Goal: Browse casually: Explore the website without a specific task or goal

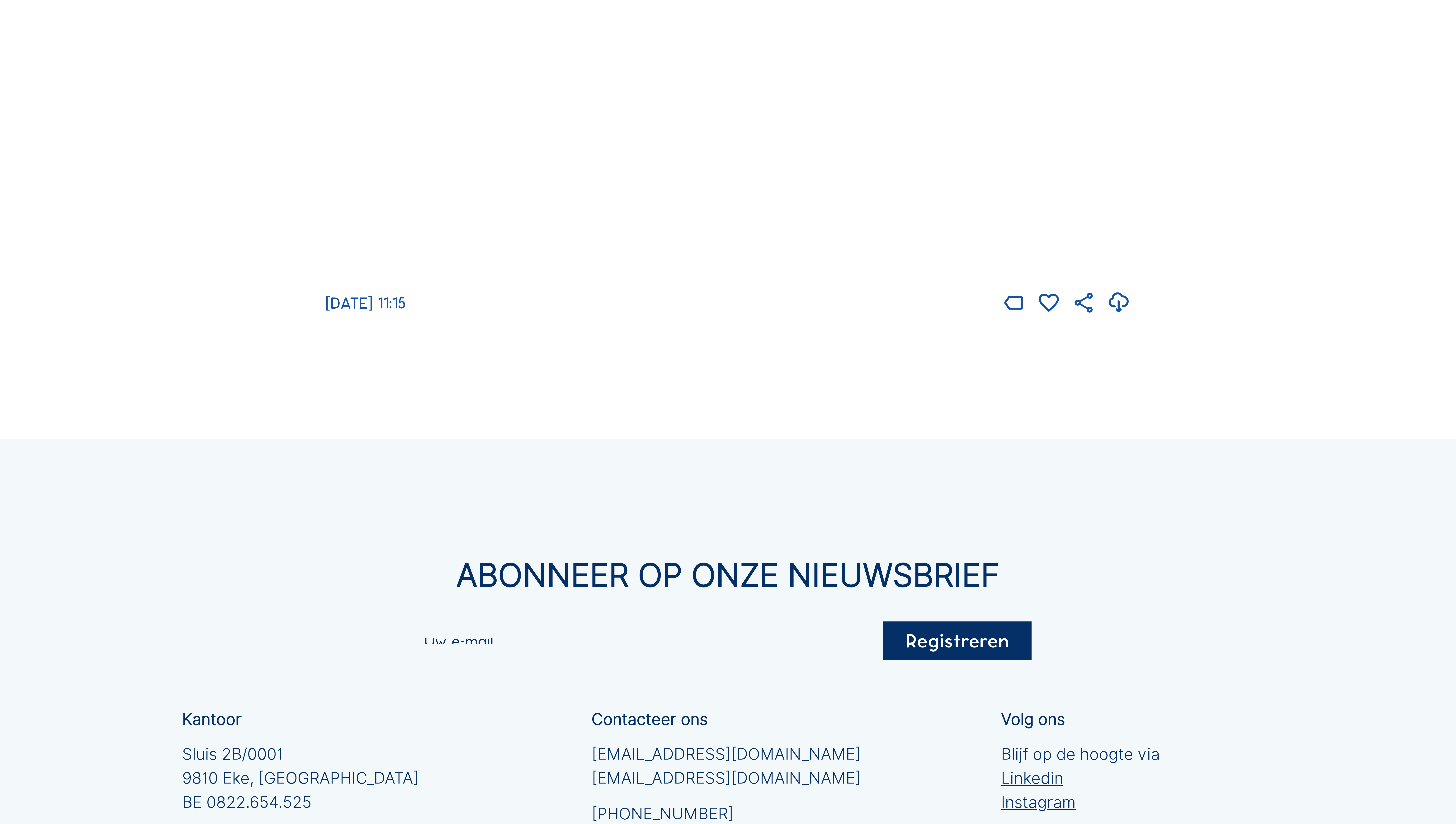
scroll to position [2007, 0]
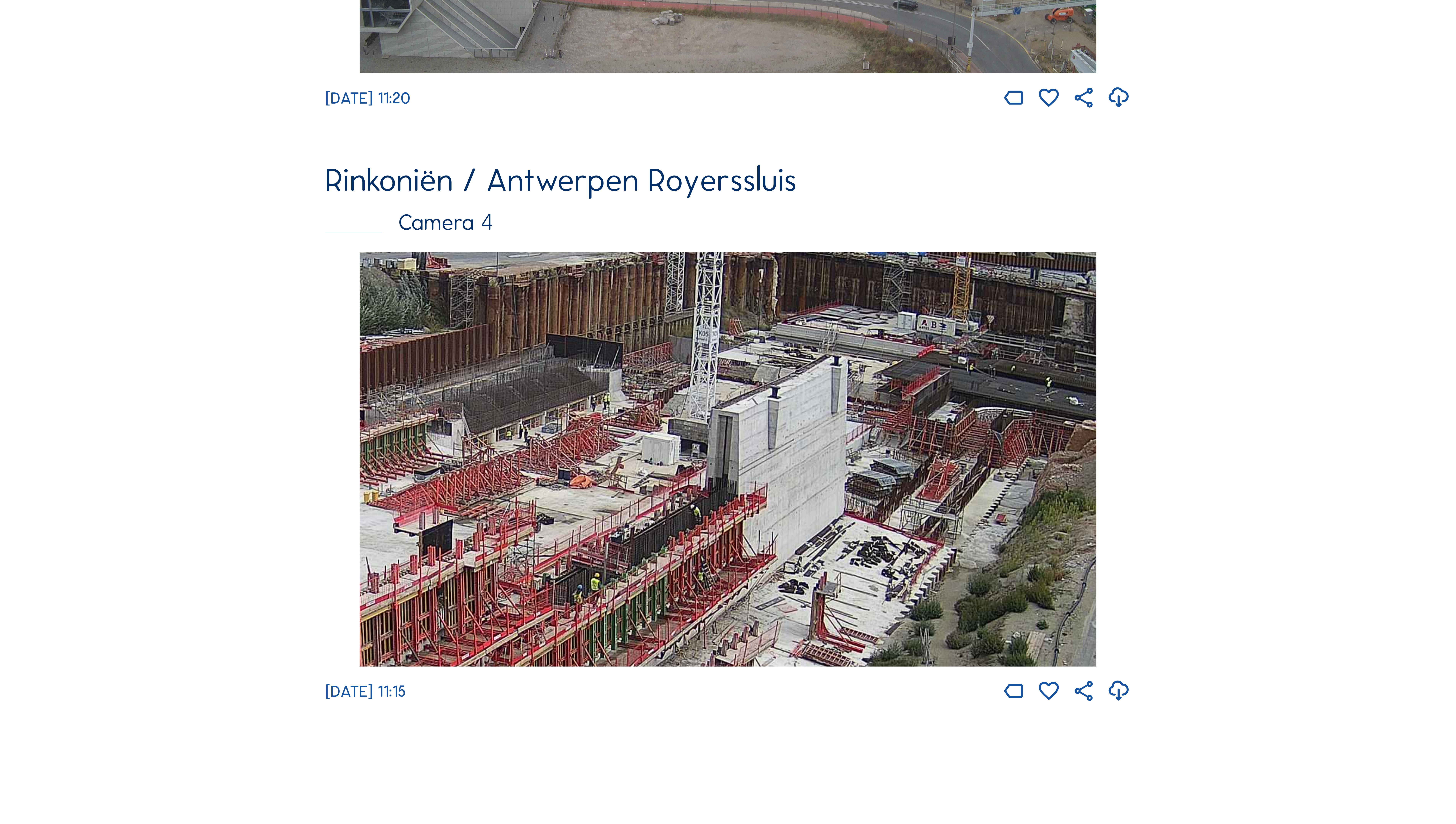
drag, startPoint x: 934, startPoint y: 395, endPoint x: 856, endPoint y: 443, distance: 91.6
click at [856, 443] on img at bounding box center [728, 459] width 737 height 414
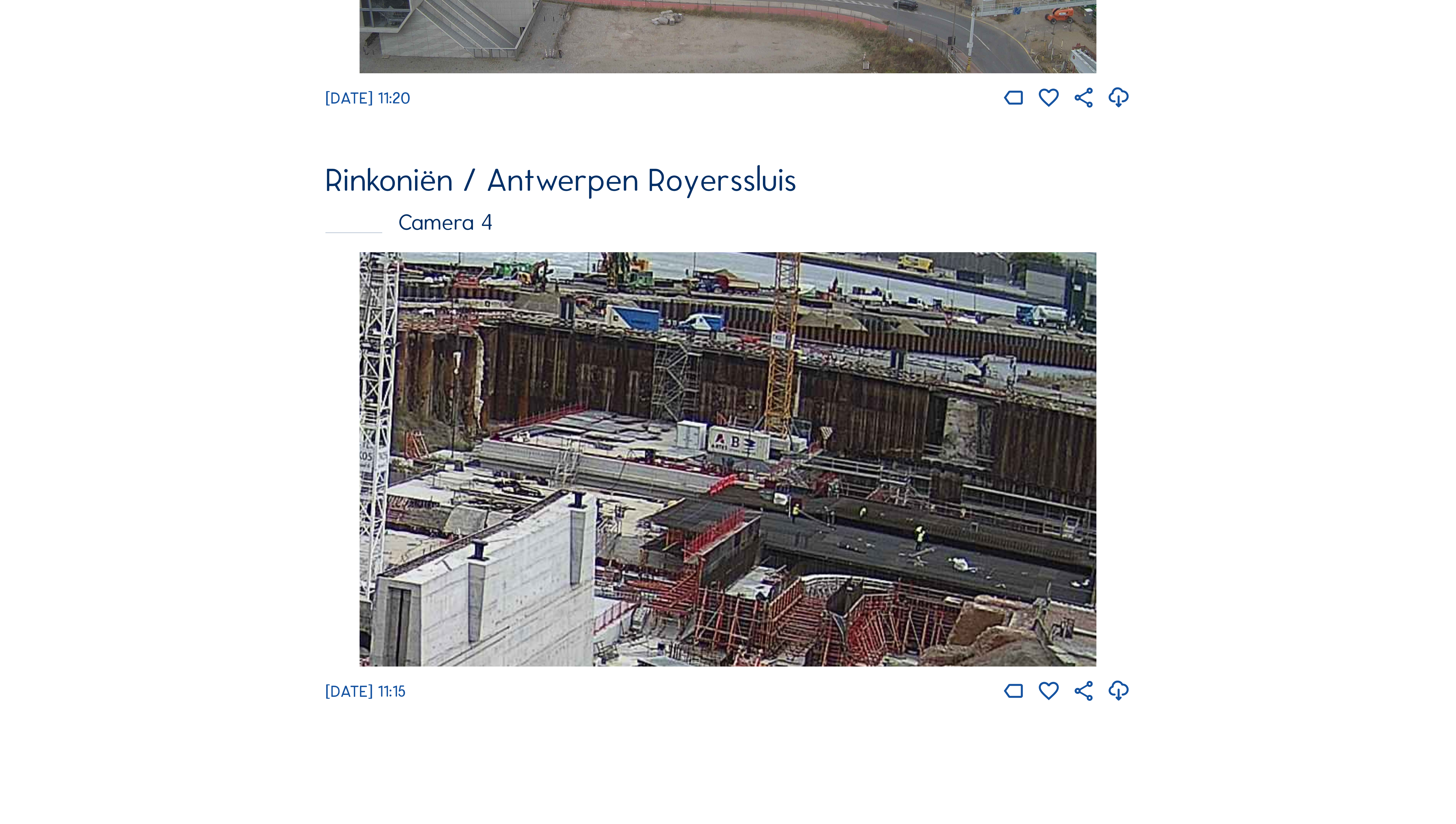
drag, startPoint x: 977, startPoint y: 487, endPoint x: 690, endPoint y: 632, distance: 321.5
click at [690, 632] on img at bounding box center [728, 459] width 737 height 414
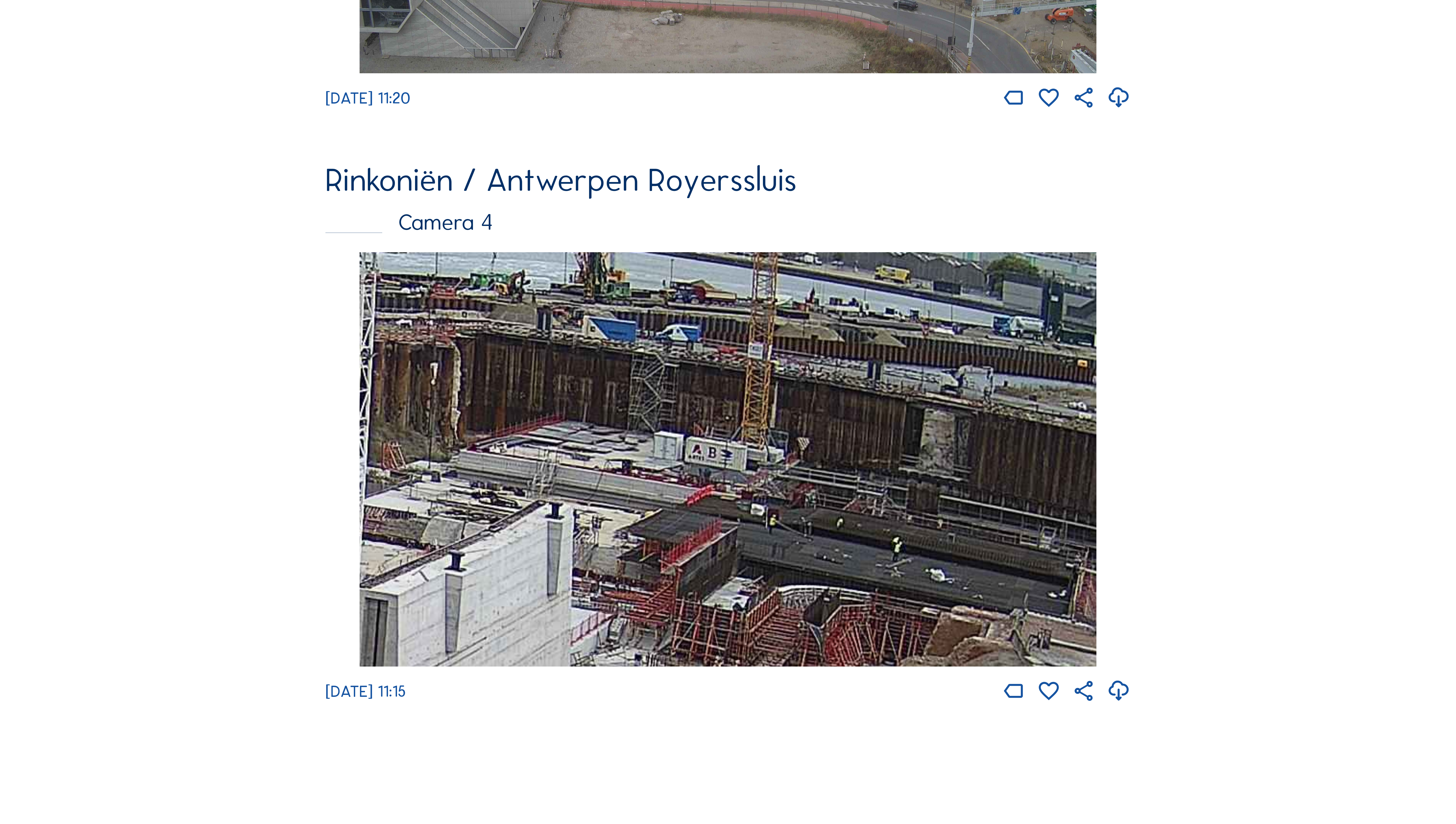
click at [690, 632] on img at bounding box center [728, 459] width 737 height 414
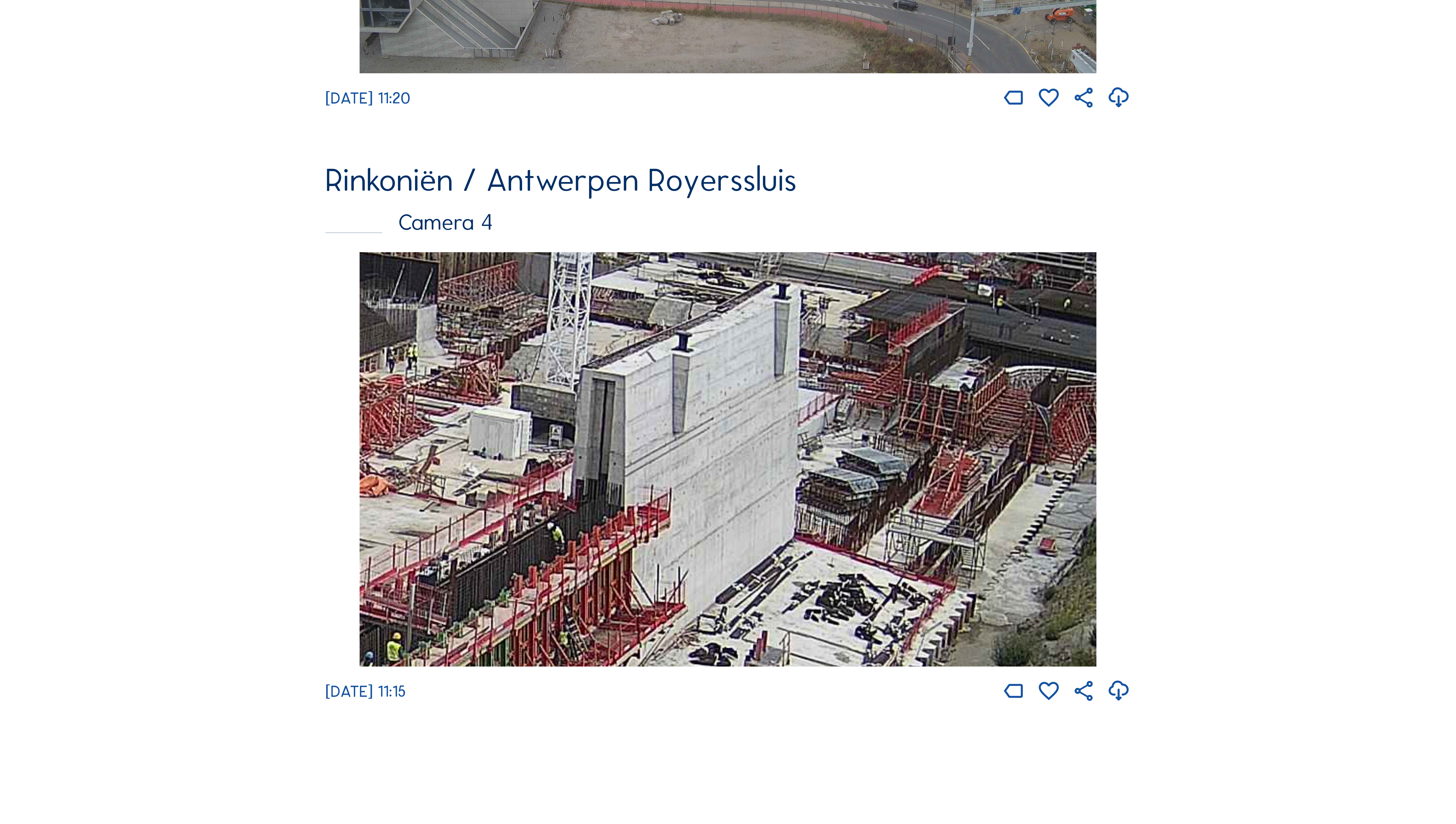
drag, startPoint x: 690, startPoint y: 632, endPoint x: 885, endPoint y: 428, distance: 282.2
click at [918, 410] on img at bounding box center [728, 459] width 737 height 414
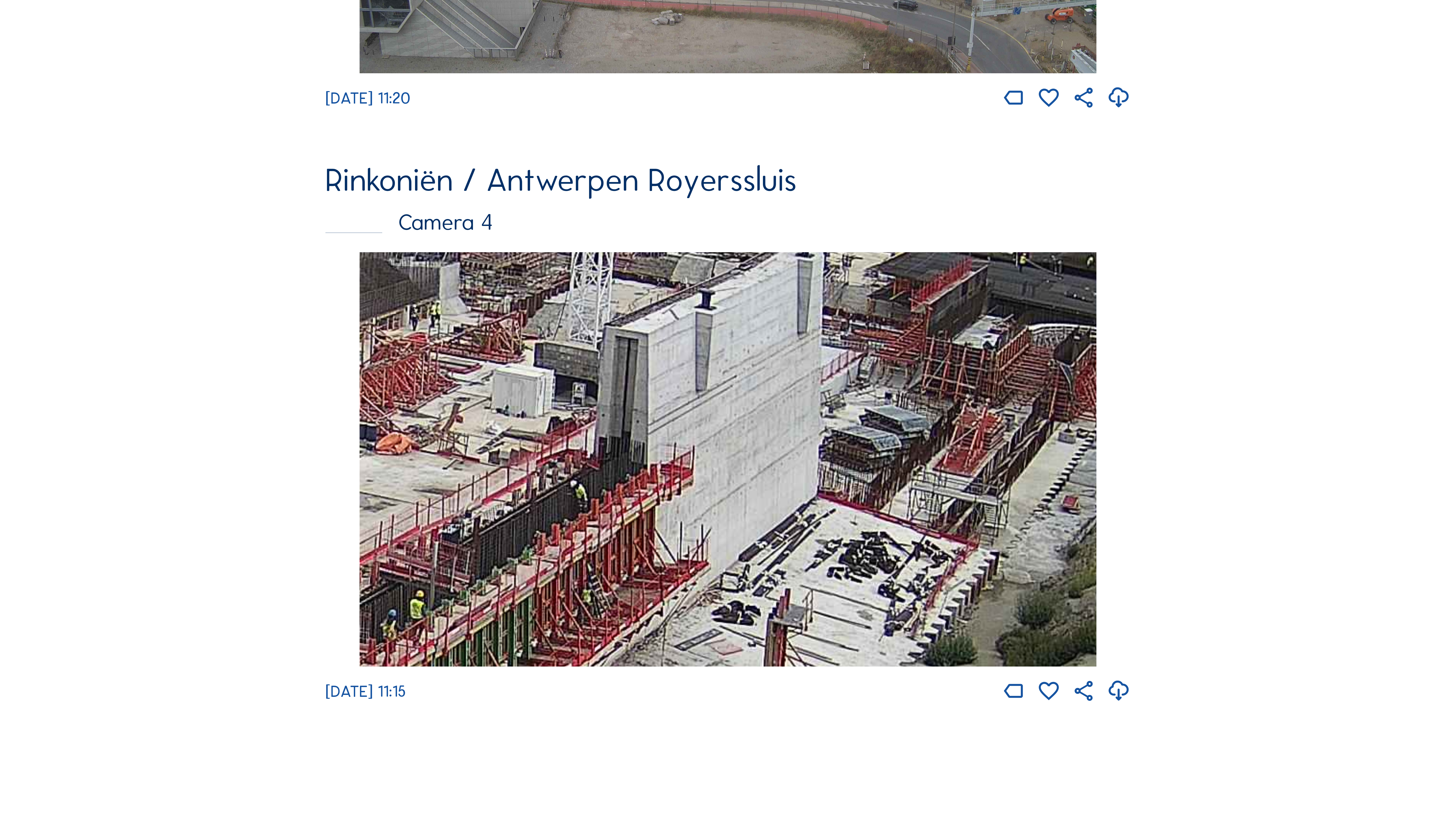
drag, startPoint x: 713, startPoint y: 487, endPoint x: 823, endPoint y: 406, distance: 136.6
click at [823, 406] on img at bounding box center [728, 459] width 737 height 414
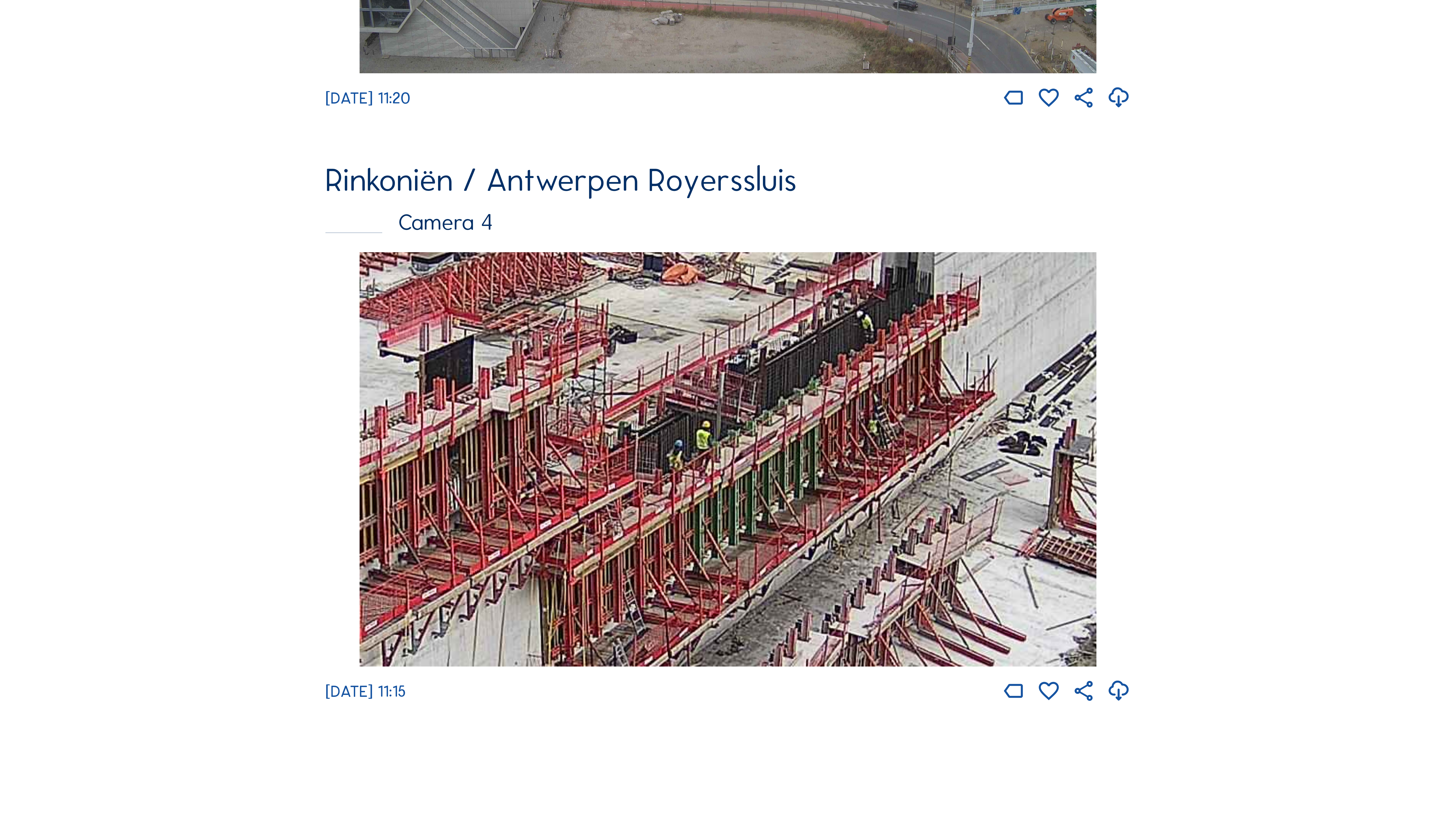
drag, startPoint x: 548, startPoint y: 583, endPoint x: 725, endPoint y: 495, distance: 197.7
click at [725, 495] on img at bounding box center [728, 459] width 737 height 414
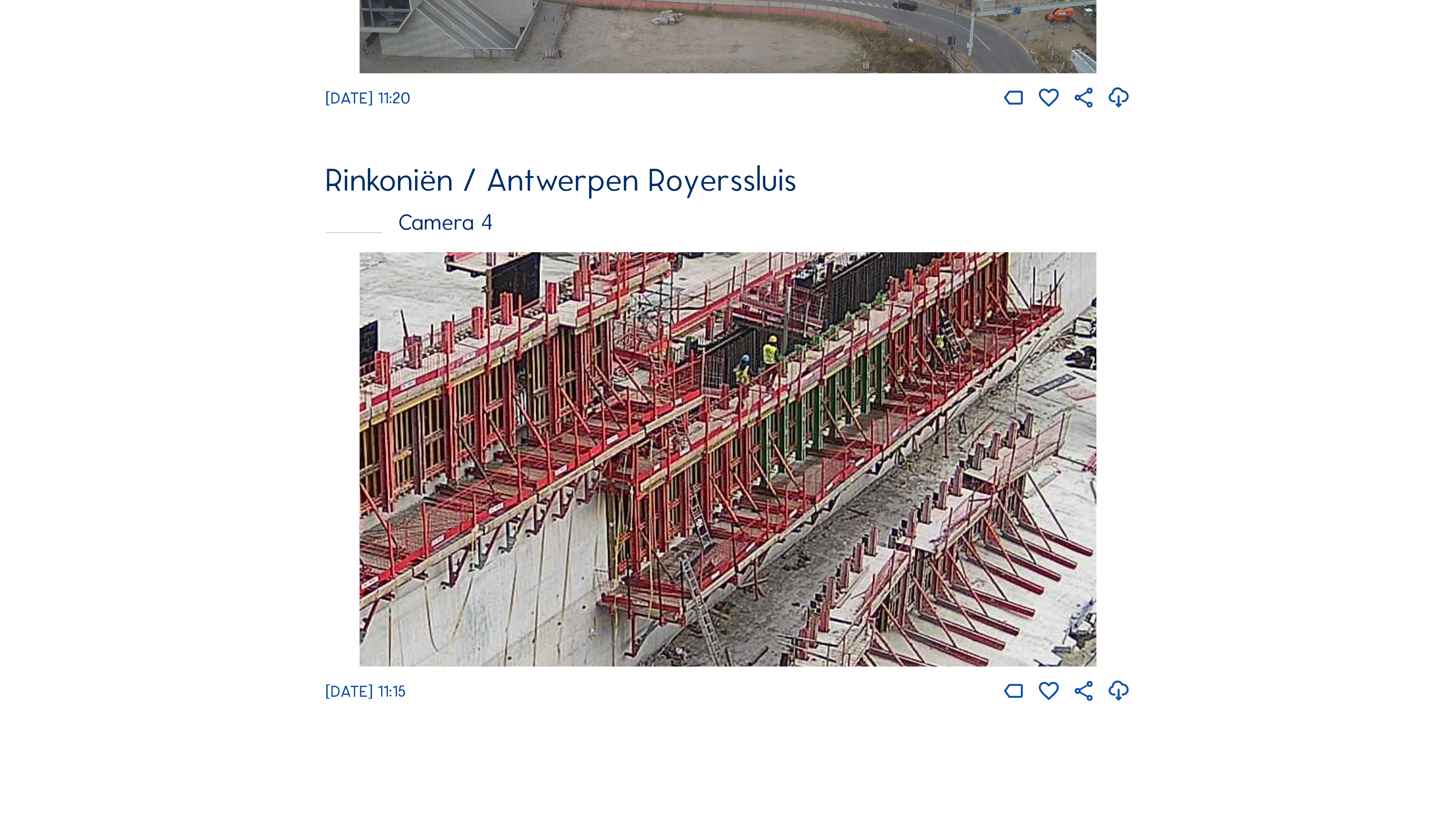
drag, startPoint x: 697, startPoint y: 519, endPoint x: 1034, endPoint y: 431, distance: 348.3
click at [1031, 431] on img at bounding box center [728, 459] width 737 height 414
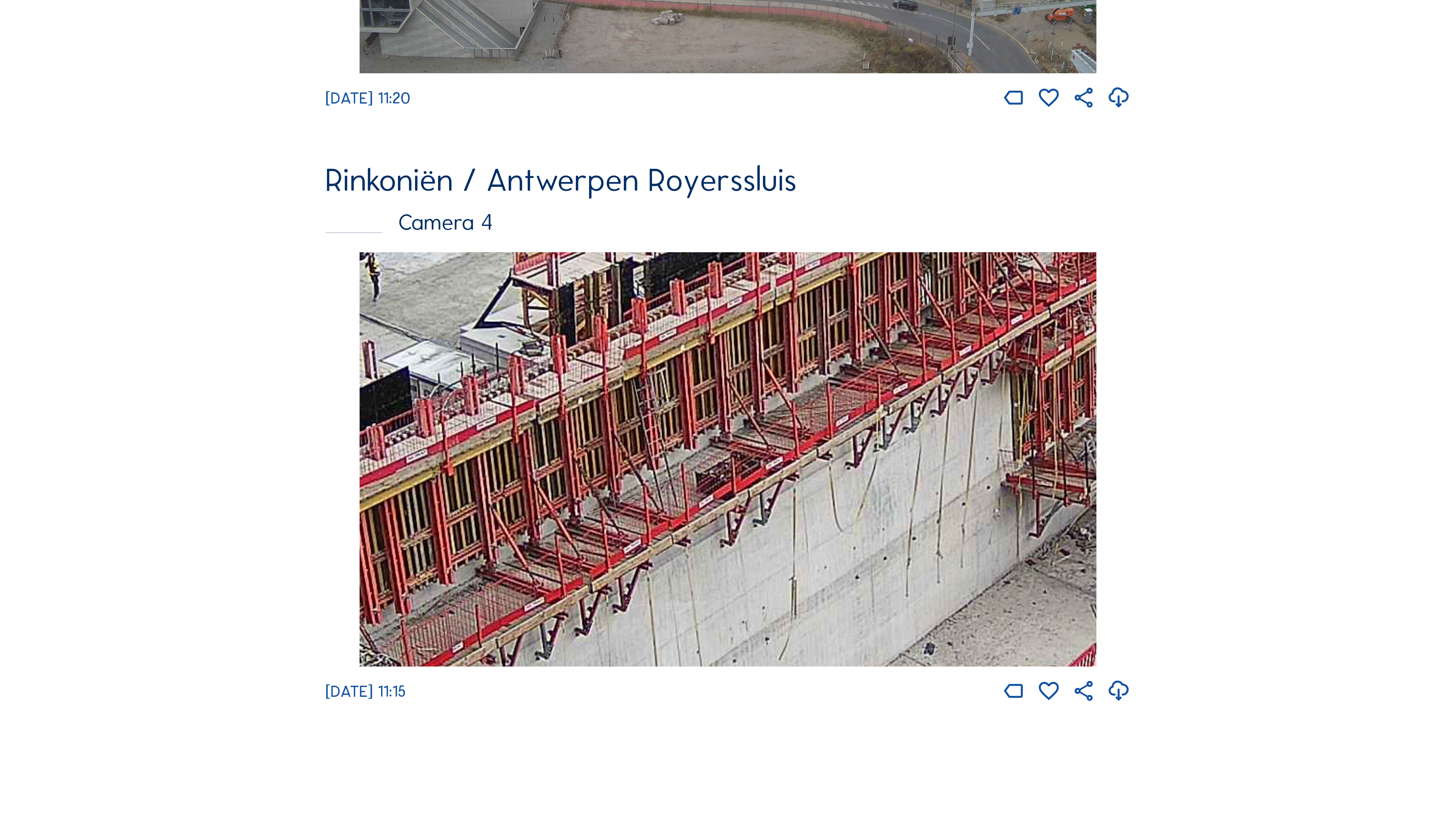
drag, startPoint x: 678, startPoint y: 467, endPoint x: 920, endPoint y: 440, distance: 243.5
click at [952, 414] on img at bounding box center [728, 459] width 737 height 414
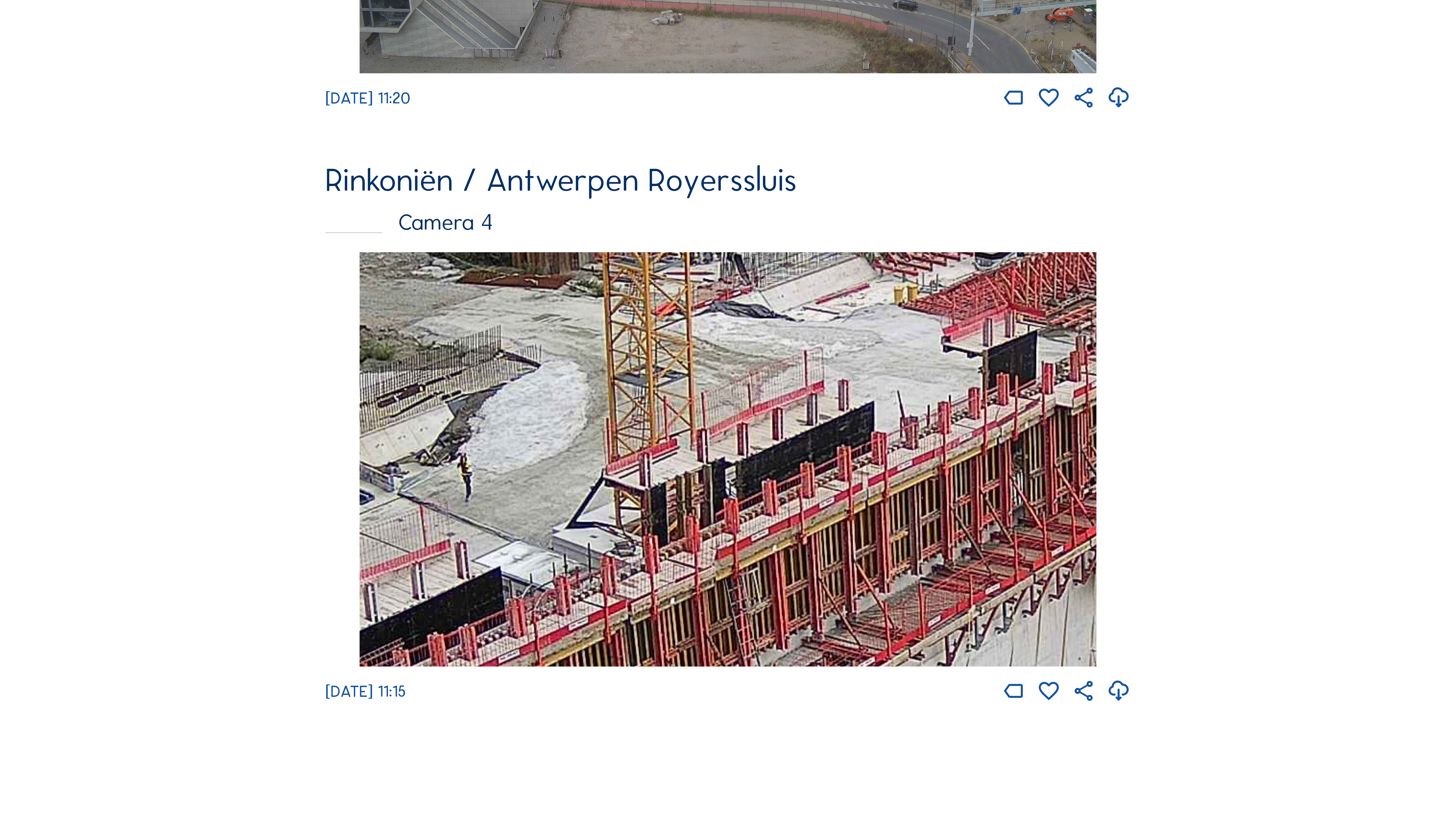
drag, startPoint x: 794, startPoint y: 463, endPoint x: 222, endPoint y: 771, distance: 649.7
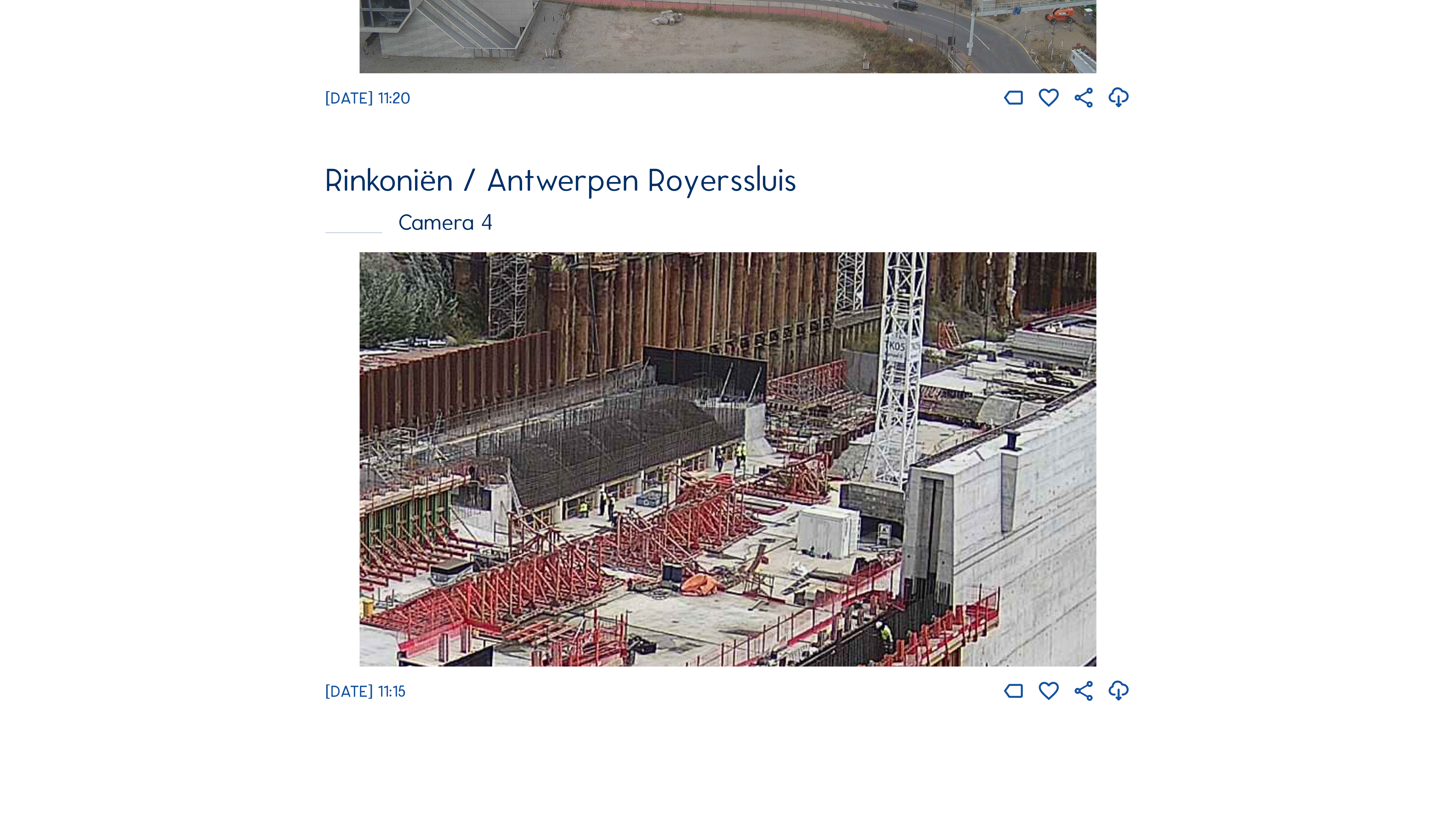
drag, startPoint x: 502, startPoint y: 619, endPoint x: 523, endPoint y: 615, distance: 21.4
click at [474, 652] on img at bounding box center [728, 459] width 737 height 414
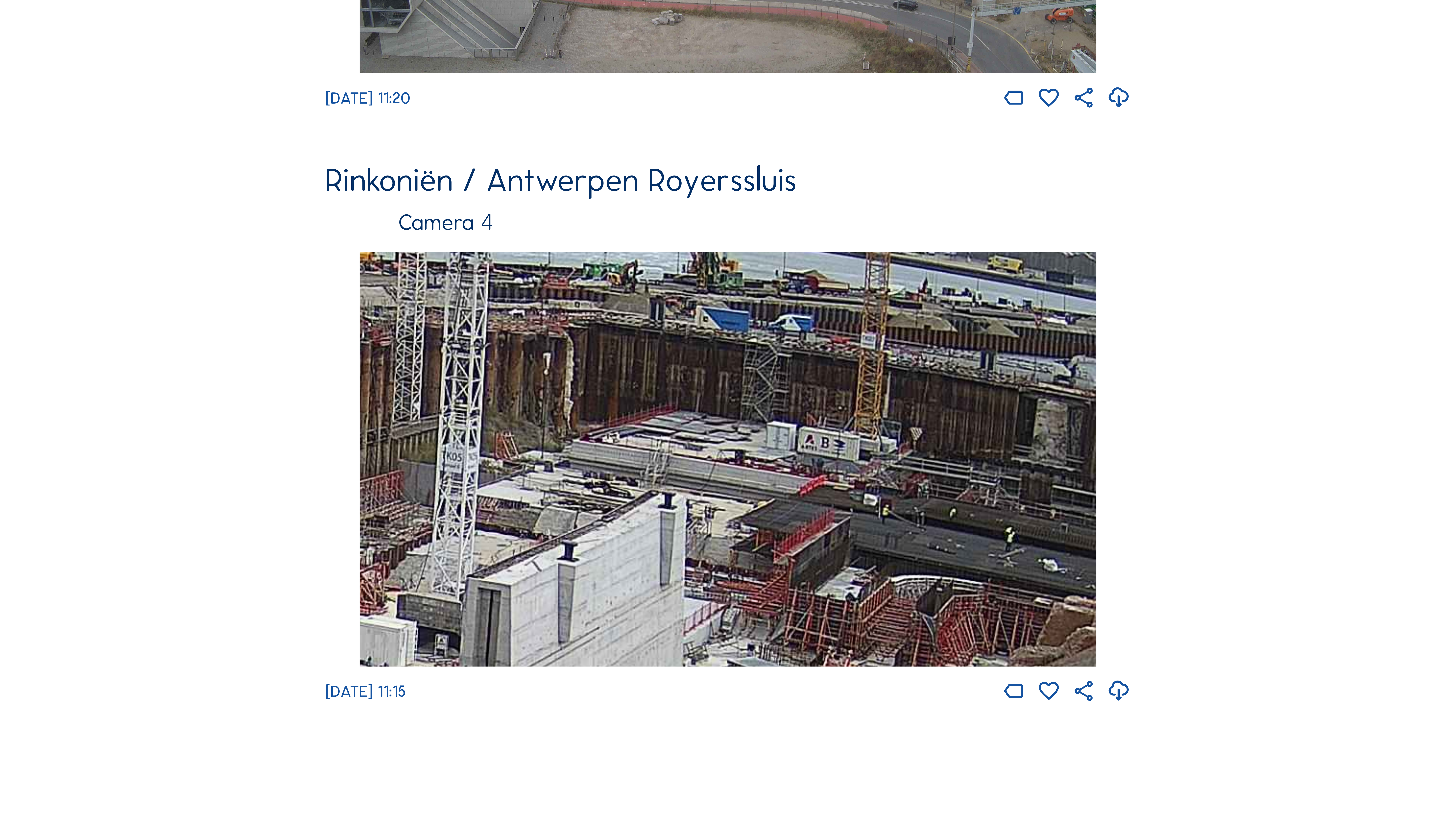
drag, startPoint x: 794, startPoint y: 548, endPoint x: 380, endPoint y: 626, distance: 421.3
click at [380, 626] on img at bounding box center [728, 459] width 737 height 414
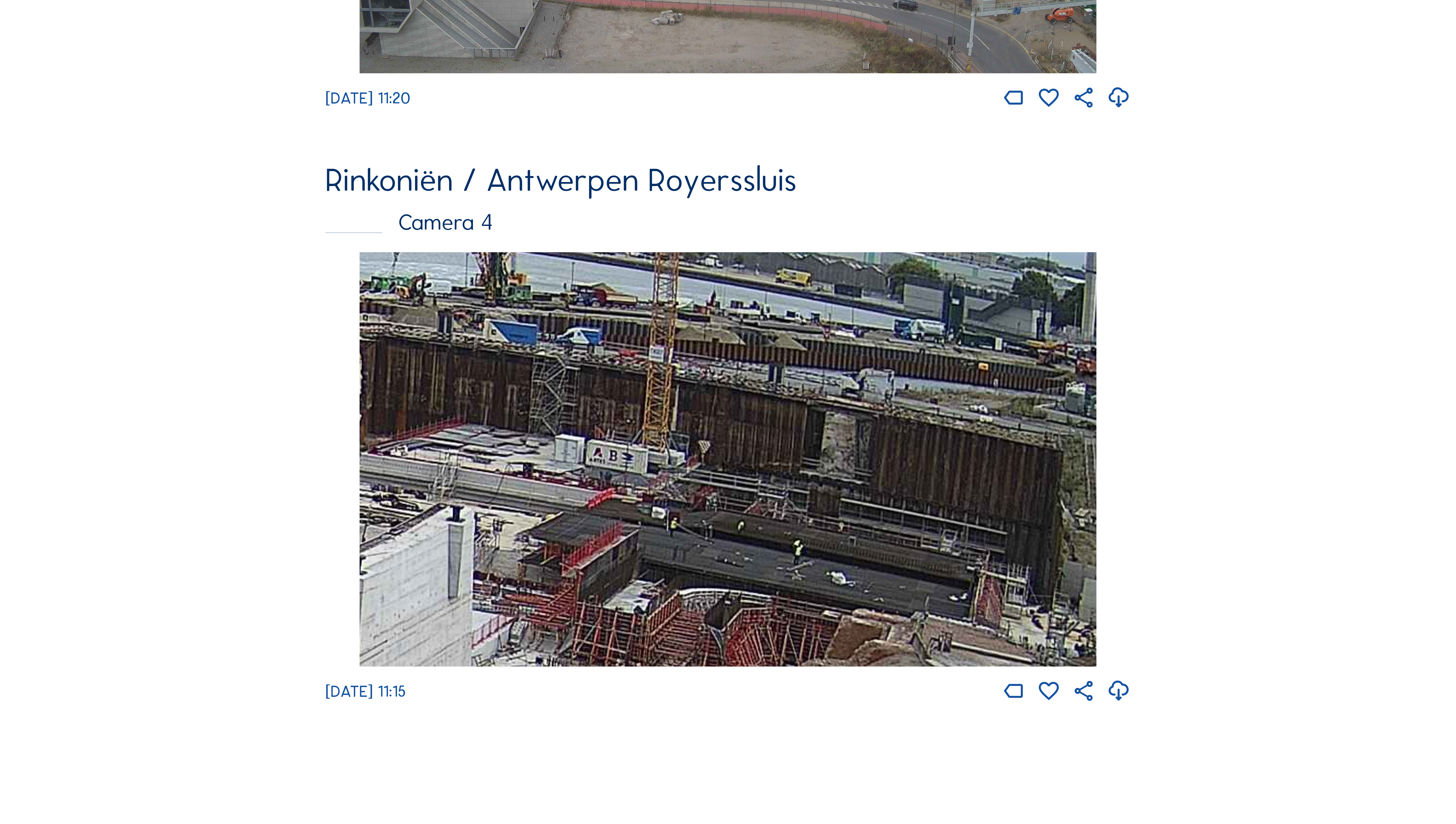
drag, startPoint x: 940, startPoint y: 553, endPoint x: 541, endPoint y: 554, distance: 399.0
click at [585, 560] on img at bounding box center [728, 459] width 737 height 414
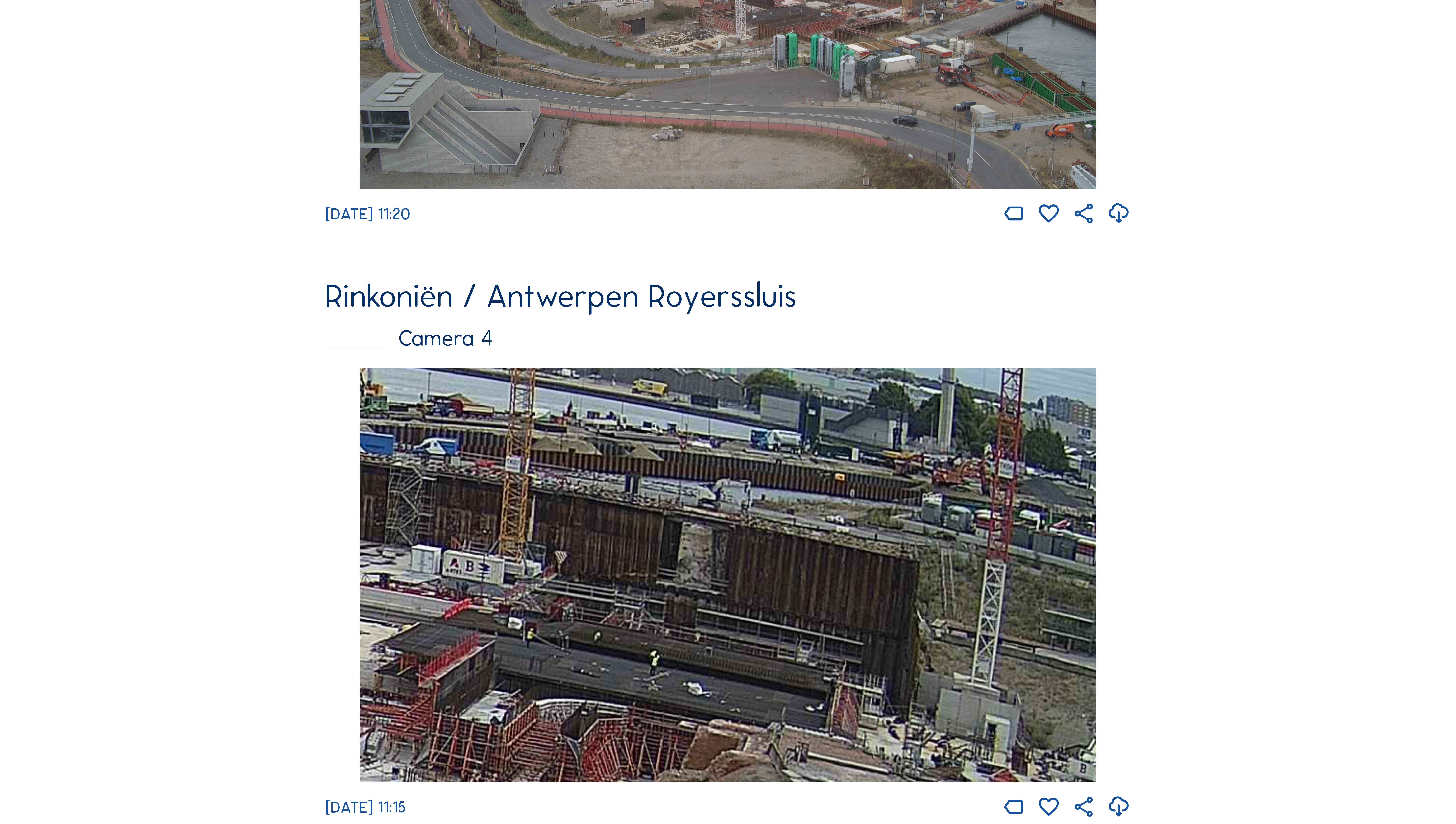
scroll to position [1777, 0]
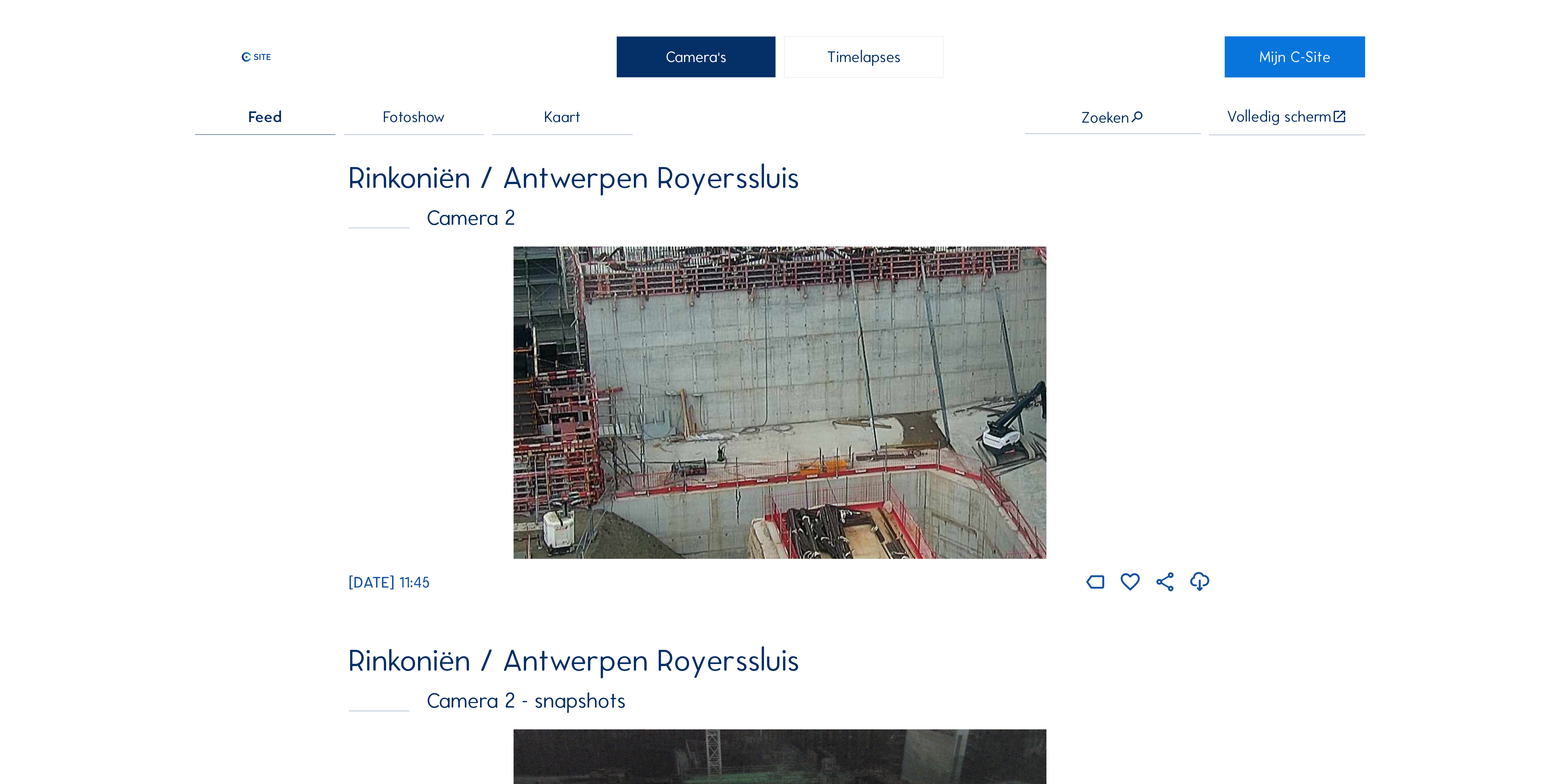
drag, startPoint x: 1018, startPoint y: 390, endPoint x: 749, endPoint y: 403, distance: 269.3
click at [746, 409] on div "[DATE] 11:45" at bounding box center [780, 420] width 862 height 348
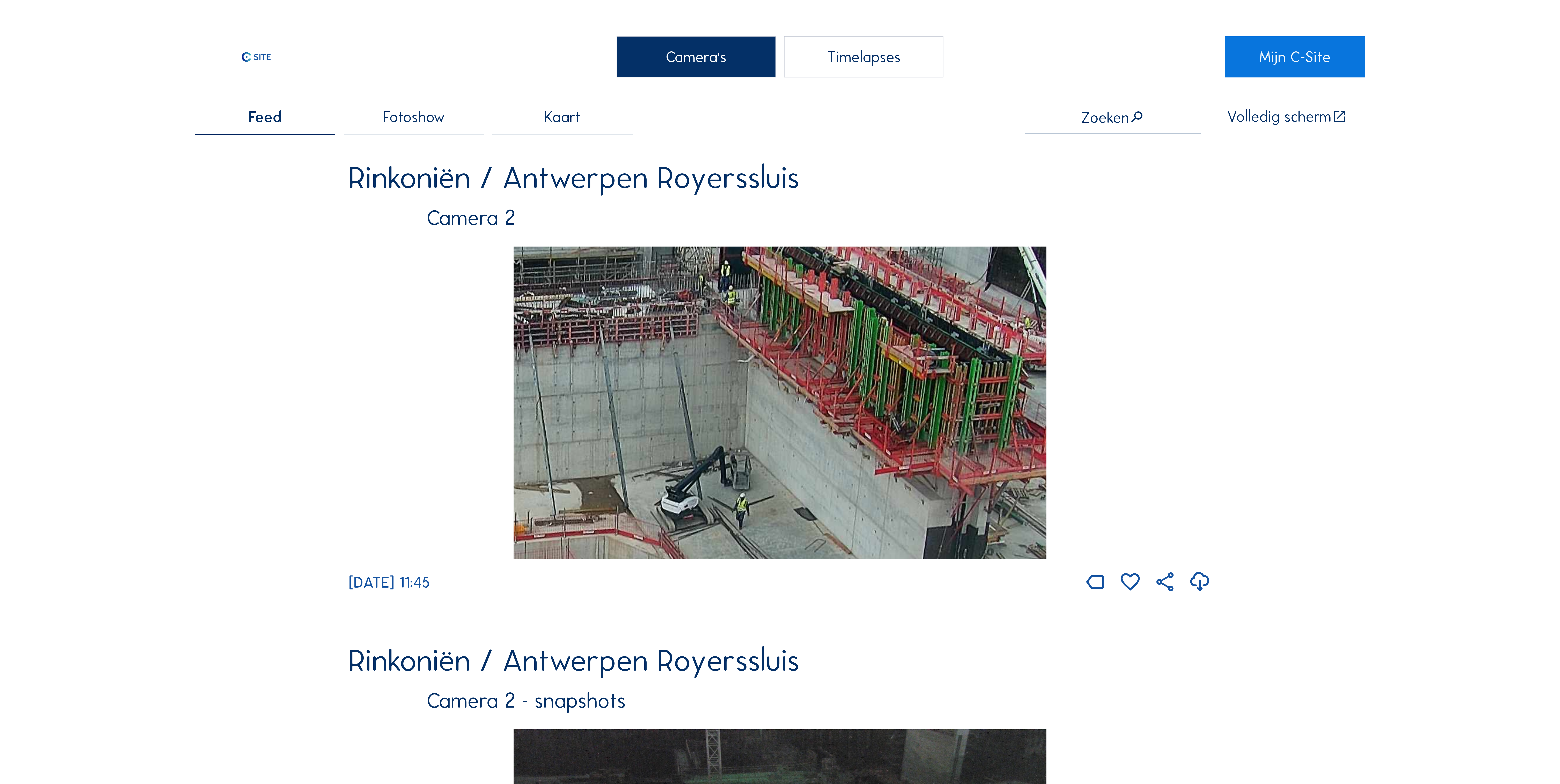
drag, startPoint x: 896, startPoint y: 387, endPoint x: 561, endPoint y: 454, distance: 341.6
click at [561, 459] on img at bounding box center [780, 403] width 533 height 312
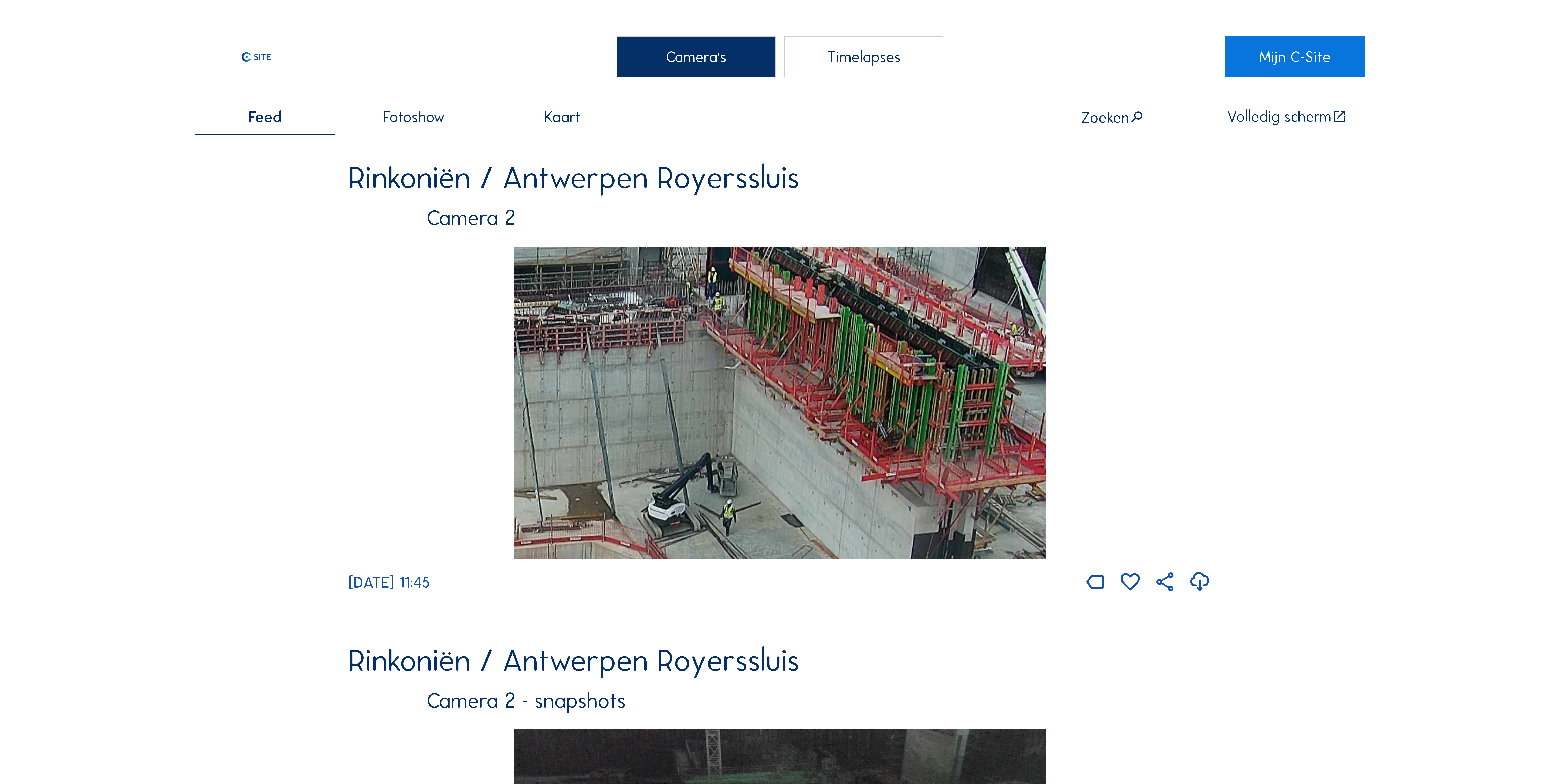
click at [847, 390] on img at bounding box center [780, 403] width 533 height 312
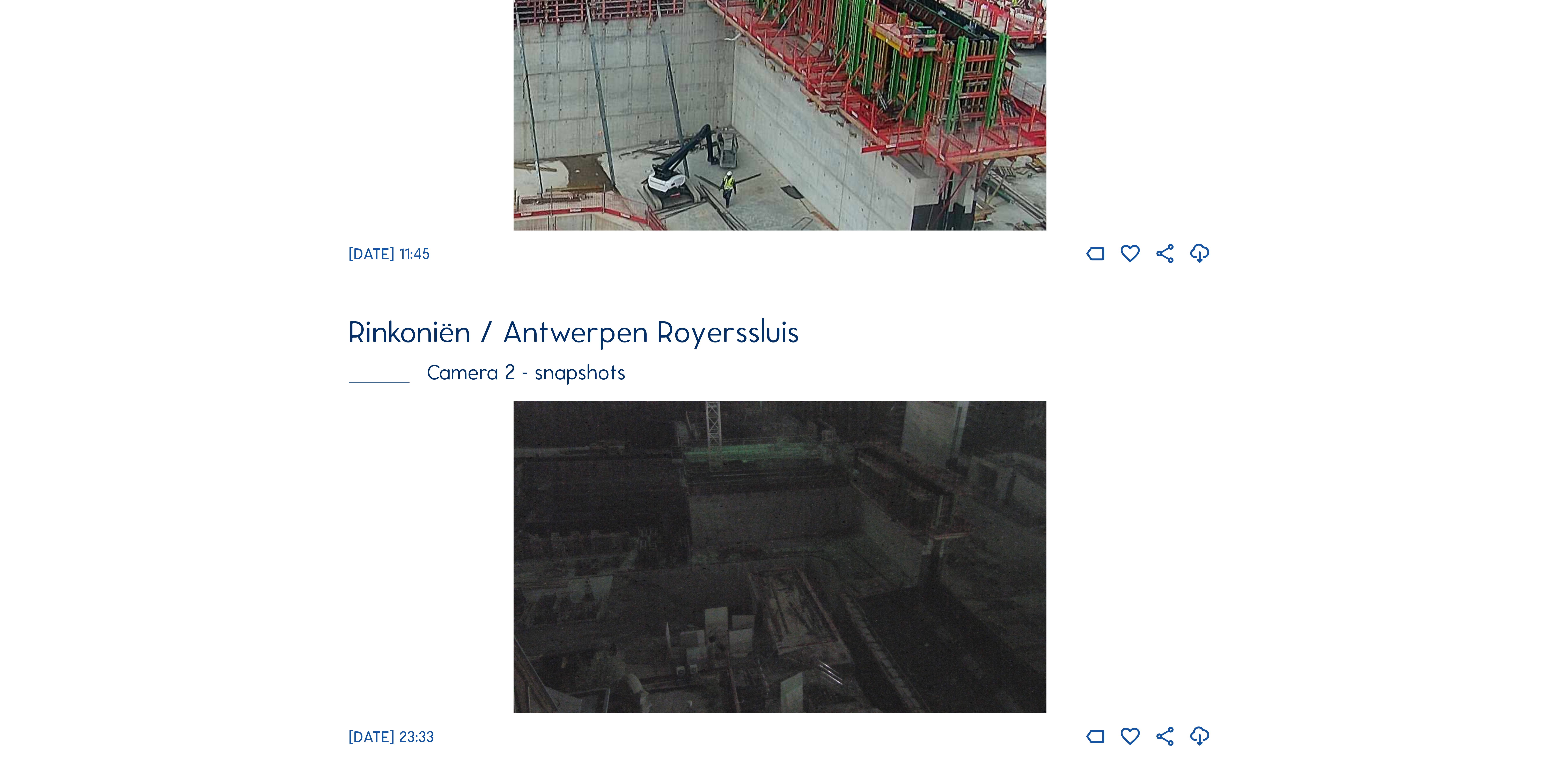
click at [1197, 363] on div "Camera 2 - snapshots" at bounding box center [780, 372] width 862 height 21
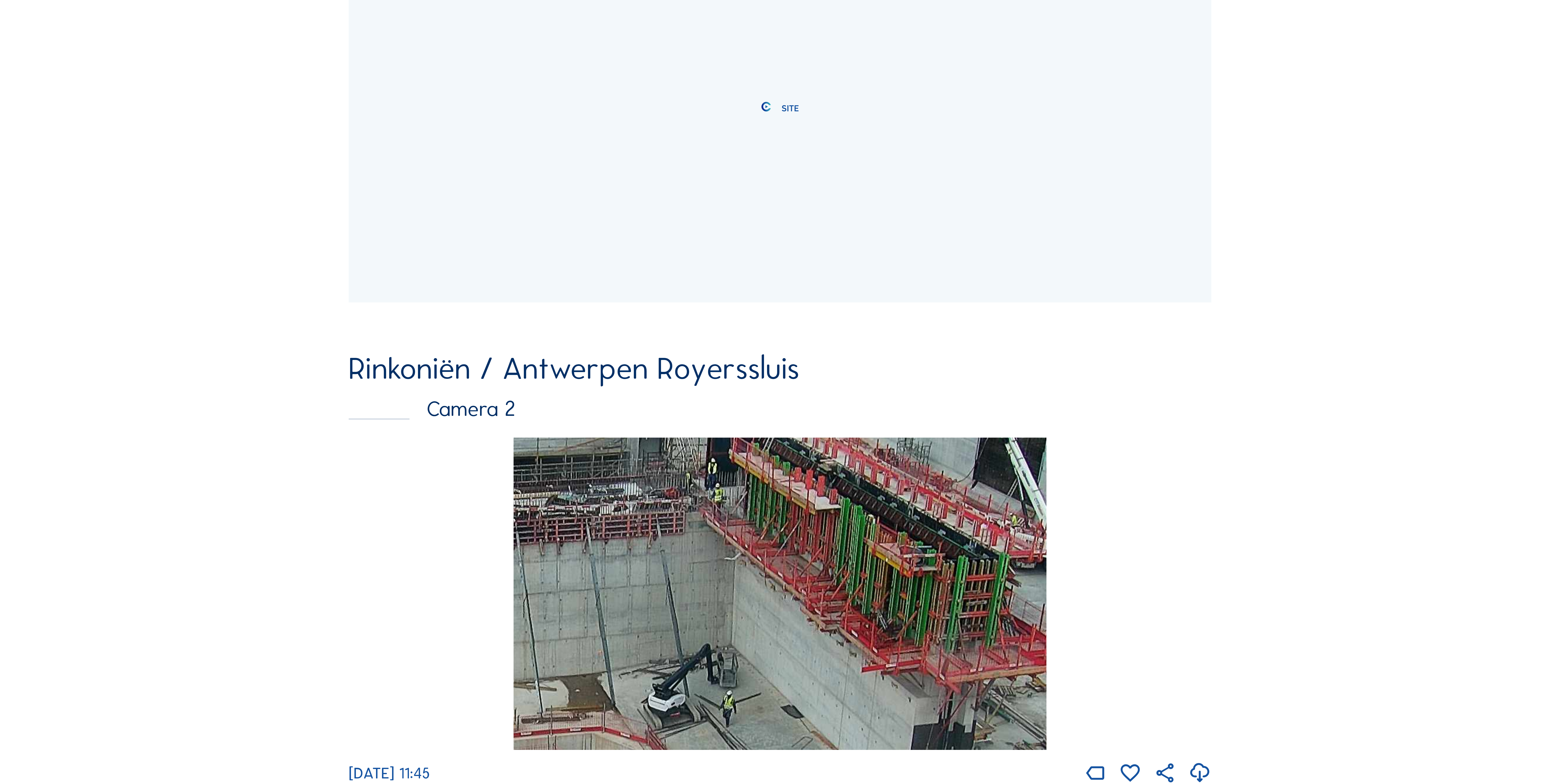
scroll to position [648, 0]
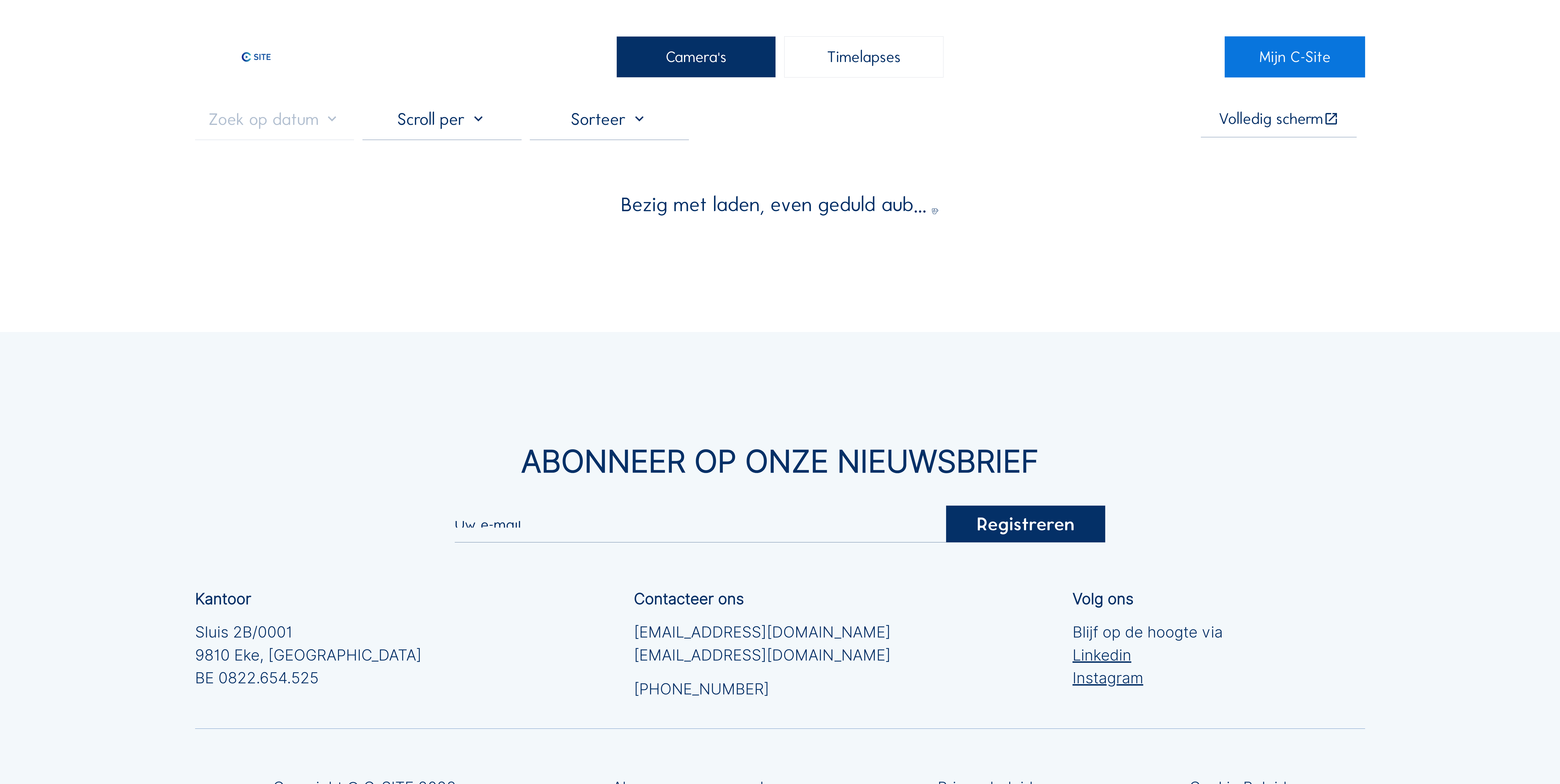
drag, startPoint x: 809, startPoint y: 246, endPoint x: 996, endPoint y: 276, distance: 189.4
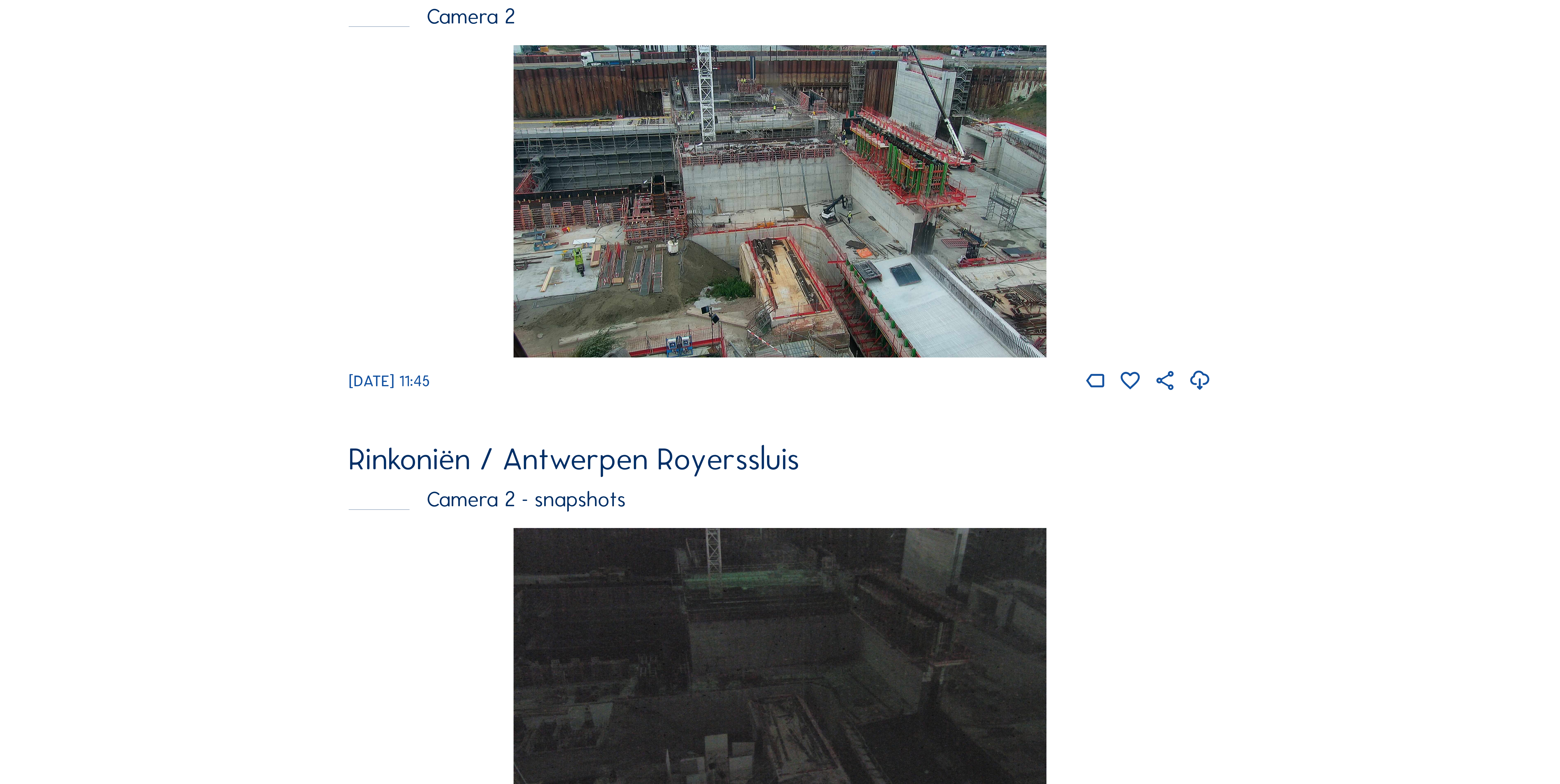
scroll to position [219, 0]
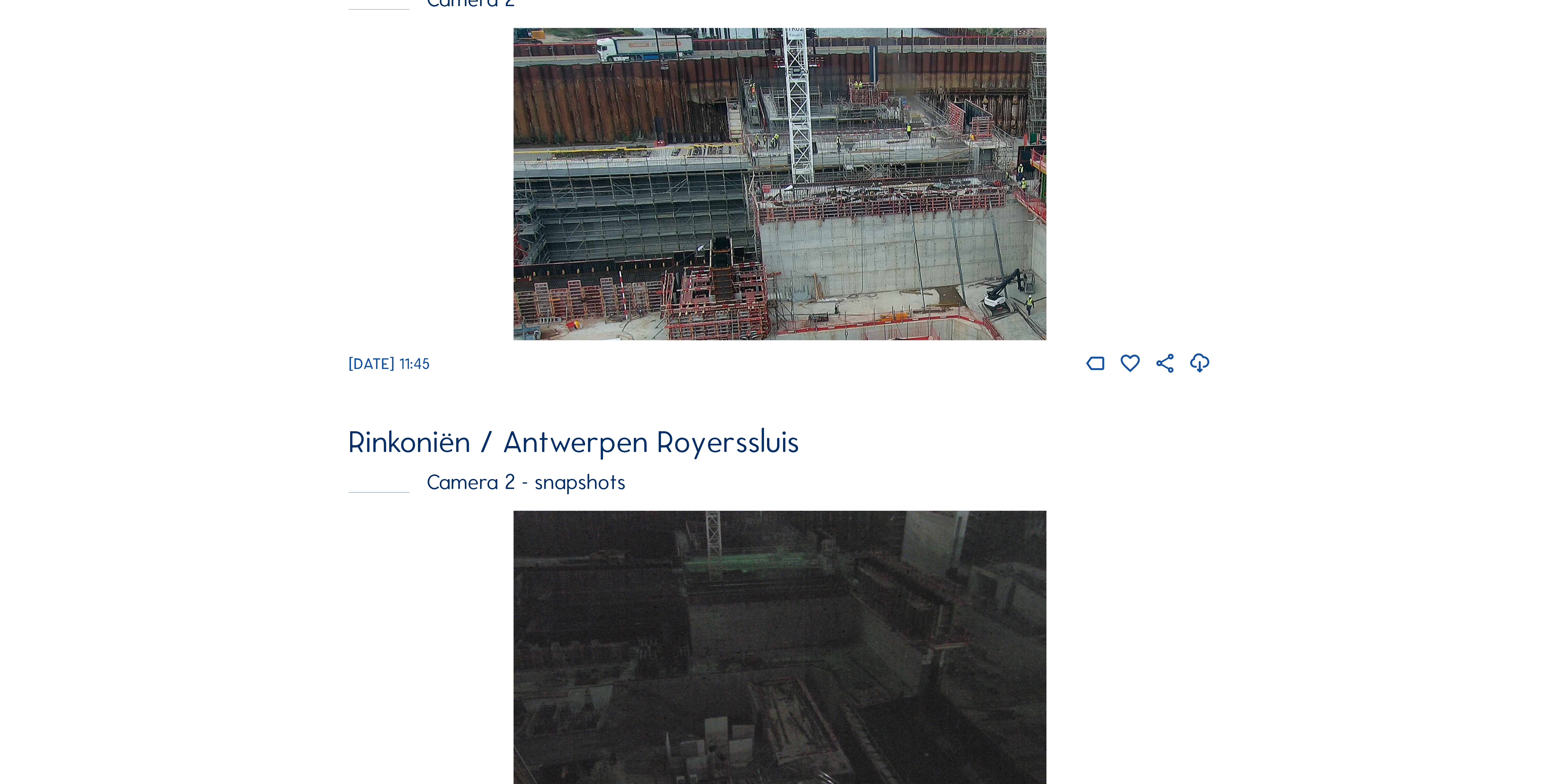
drag, startPoint x: 772, startPoint y: 179, endPoint x: 862, endPoint y: 312, distance: 160.6
click at [887, 343] on div "[DATE] 11:45" at bounding box center [780, 202] width 862 height 348
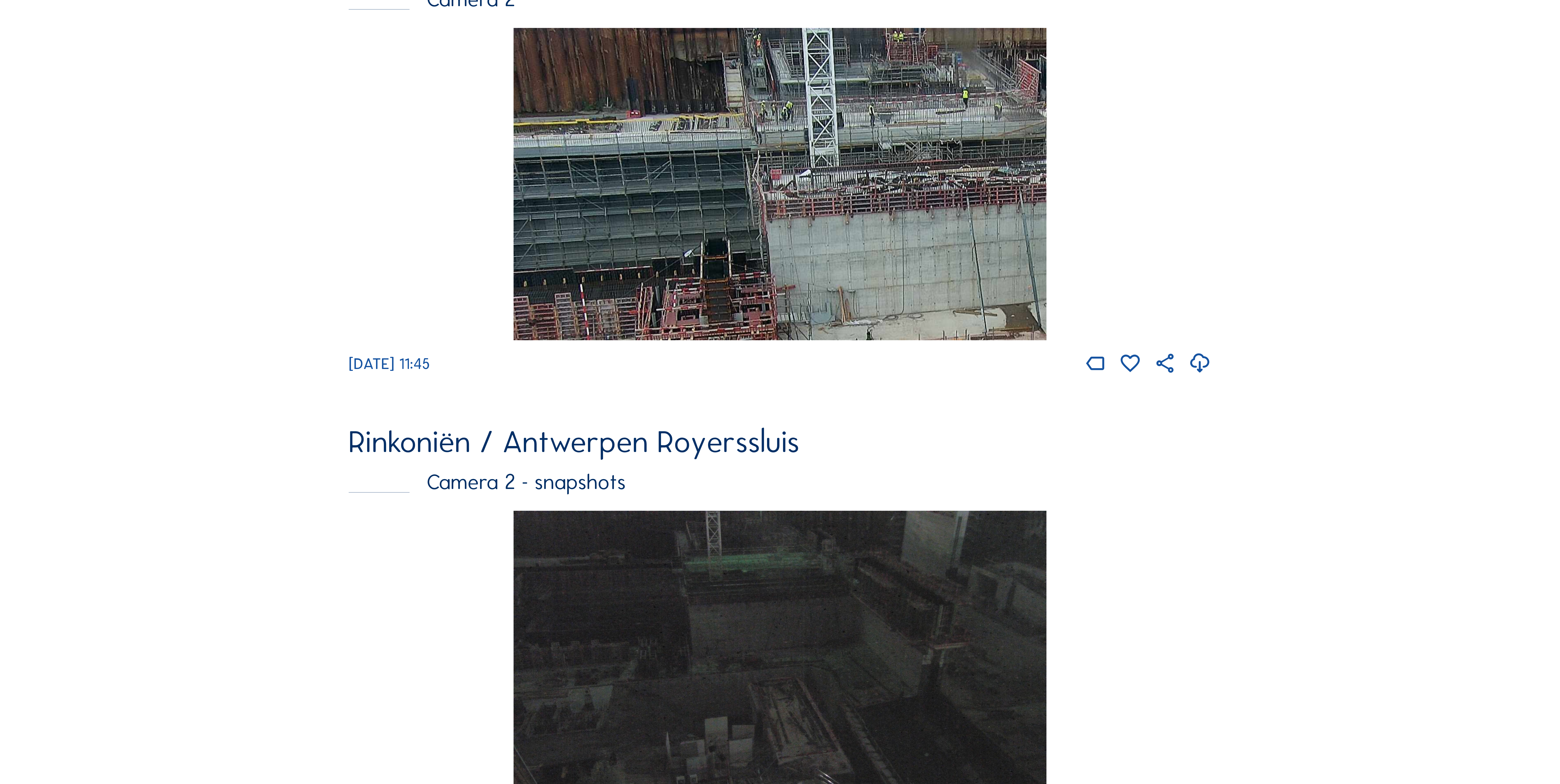
drag, startPoint x: 1116, startPoint y: 286, endPoint x: 1110, endPoint y: 278, distance: 10.0
click at [1110, 278] on div "[DATE] 11:45" at bounding box center [780, 202] width 862 height 348
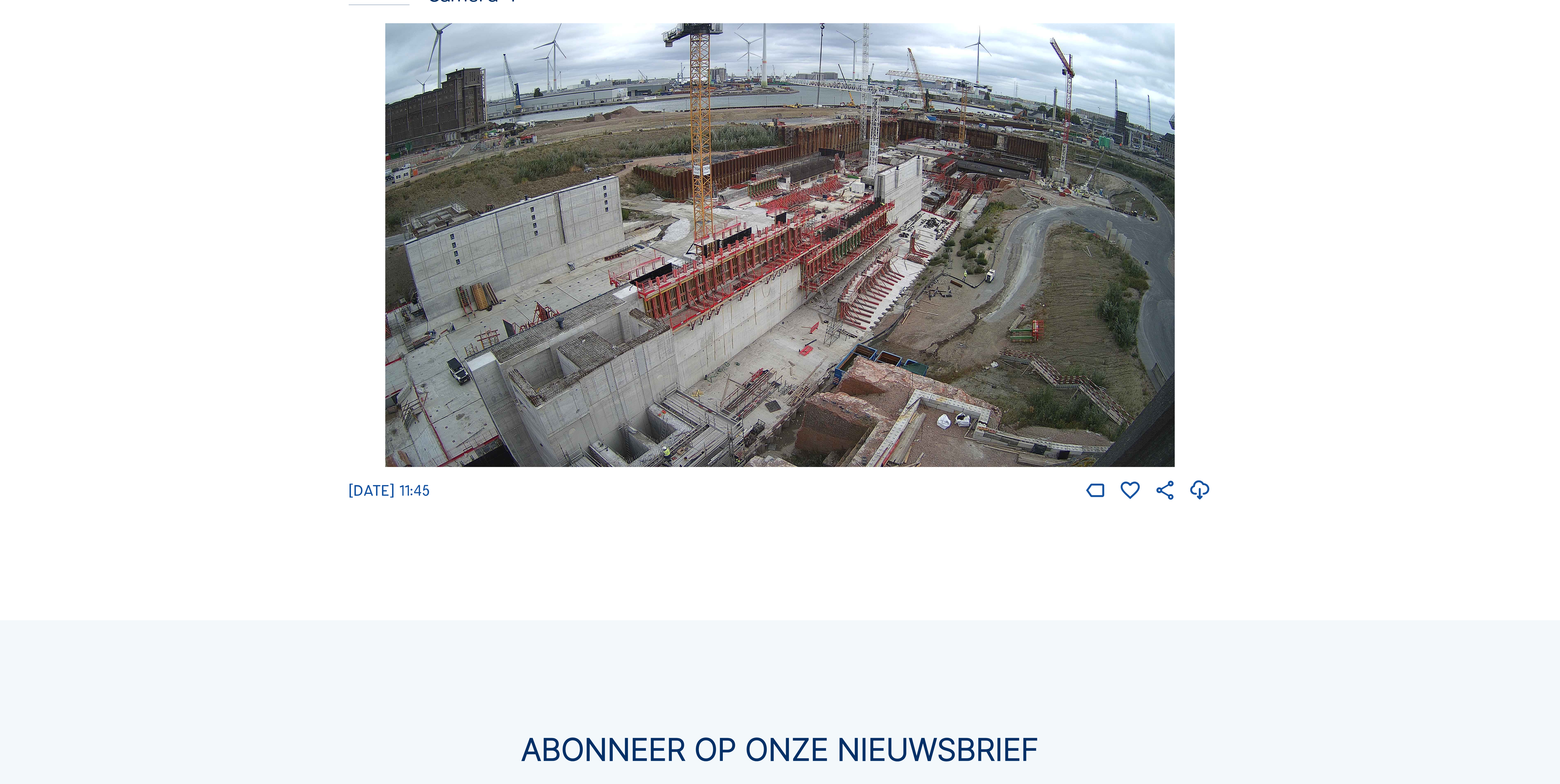
scroll to position [2294, 0]
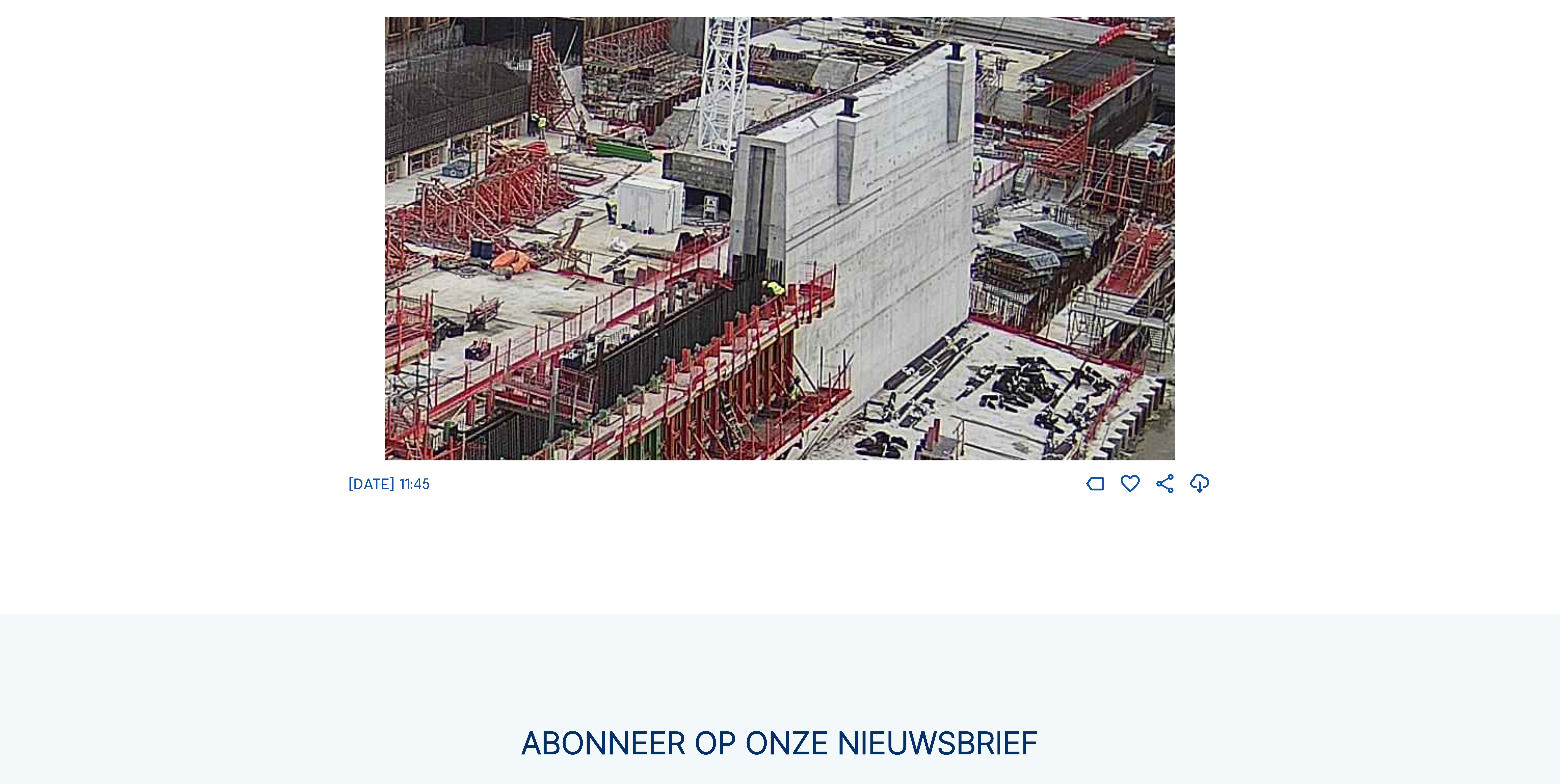
drag, startPoint x: 639, startPoint y: 182, endPoint x: 910, endPoint y: -25, distance: 341.0
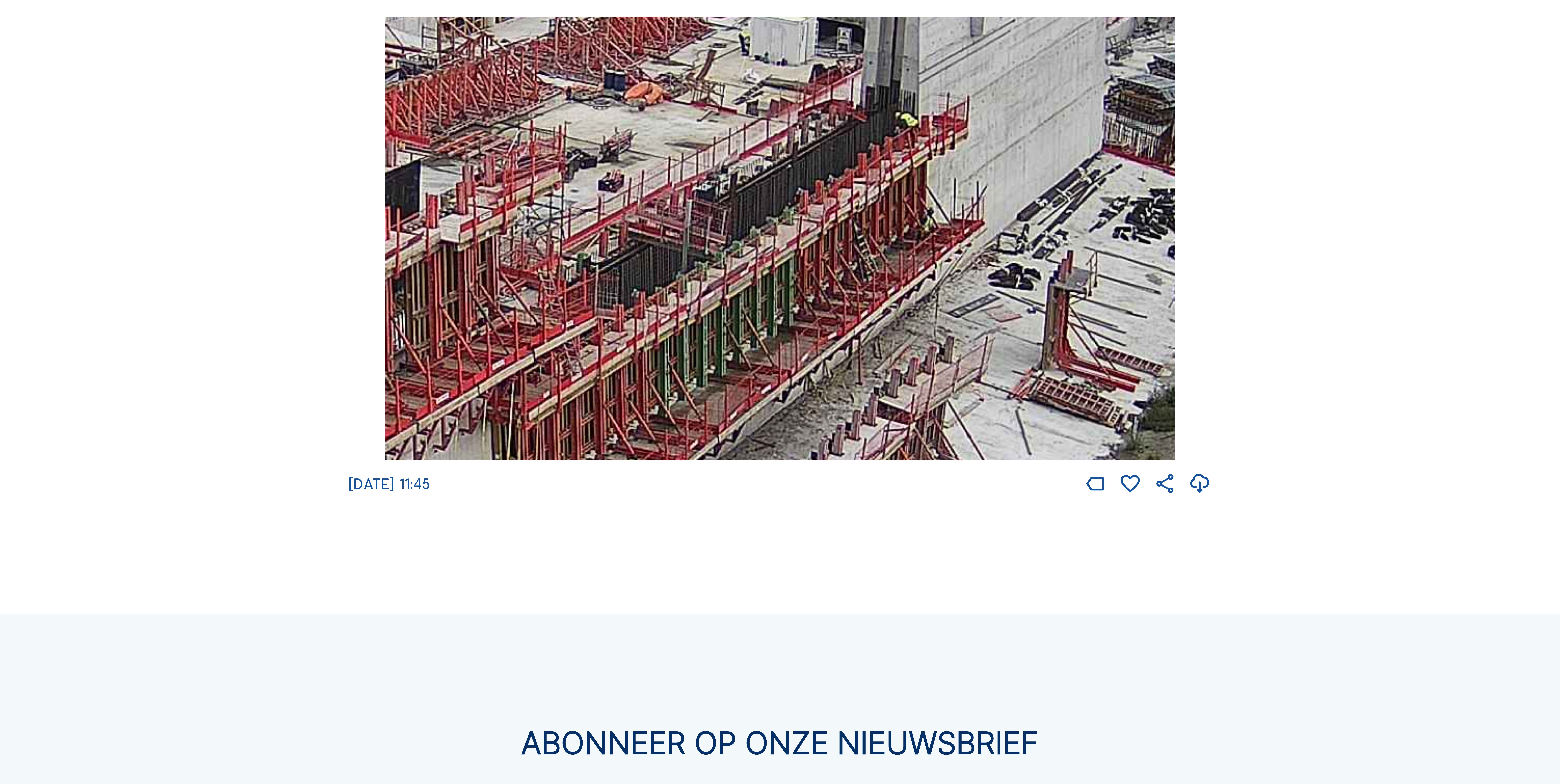
drag, startPoint x: 767, startPoint y: 239, endPoint x: 900, endPoint y: 70, distance: 215.1
click at [900, 70] on img at bounding box center [780, 238] width 790 height 444
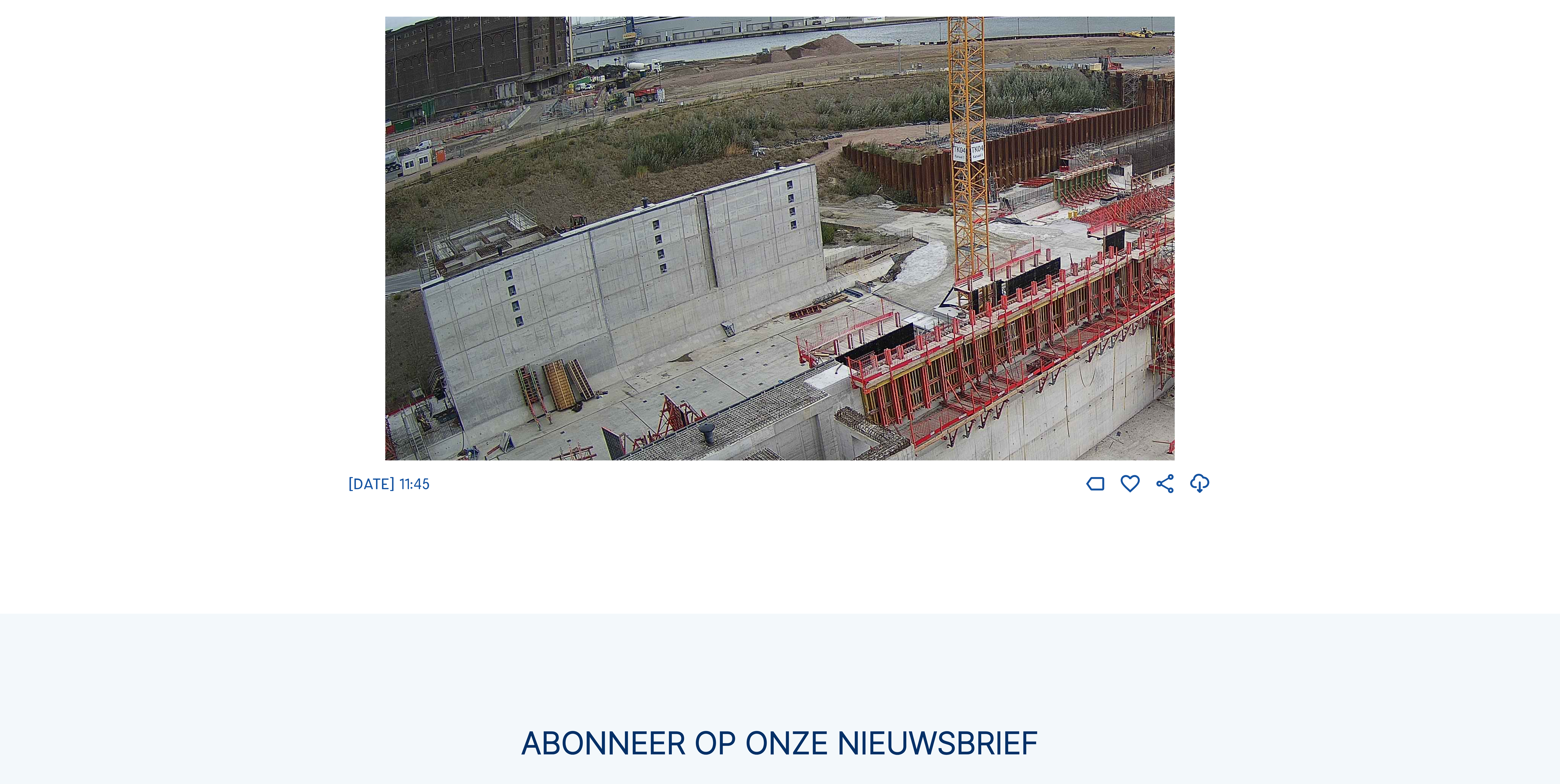
drag, startPoint x: 721, startPoint y: 148, endPoint x: 1105, endPoint y: 205, distance: 388.2
click at [1105, 205] on img at bounding box center [780, 238] width 790 height 444
drag, startPoint x: 710, startPoint y: 294, endPoint x: 1065, endPoint y: 154, distance: 381.6
click at [1057, 154] on img at bounding box center [780, 238] width 790 height 444
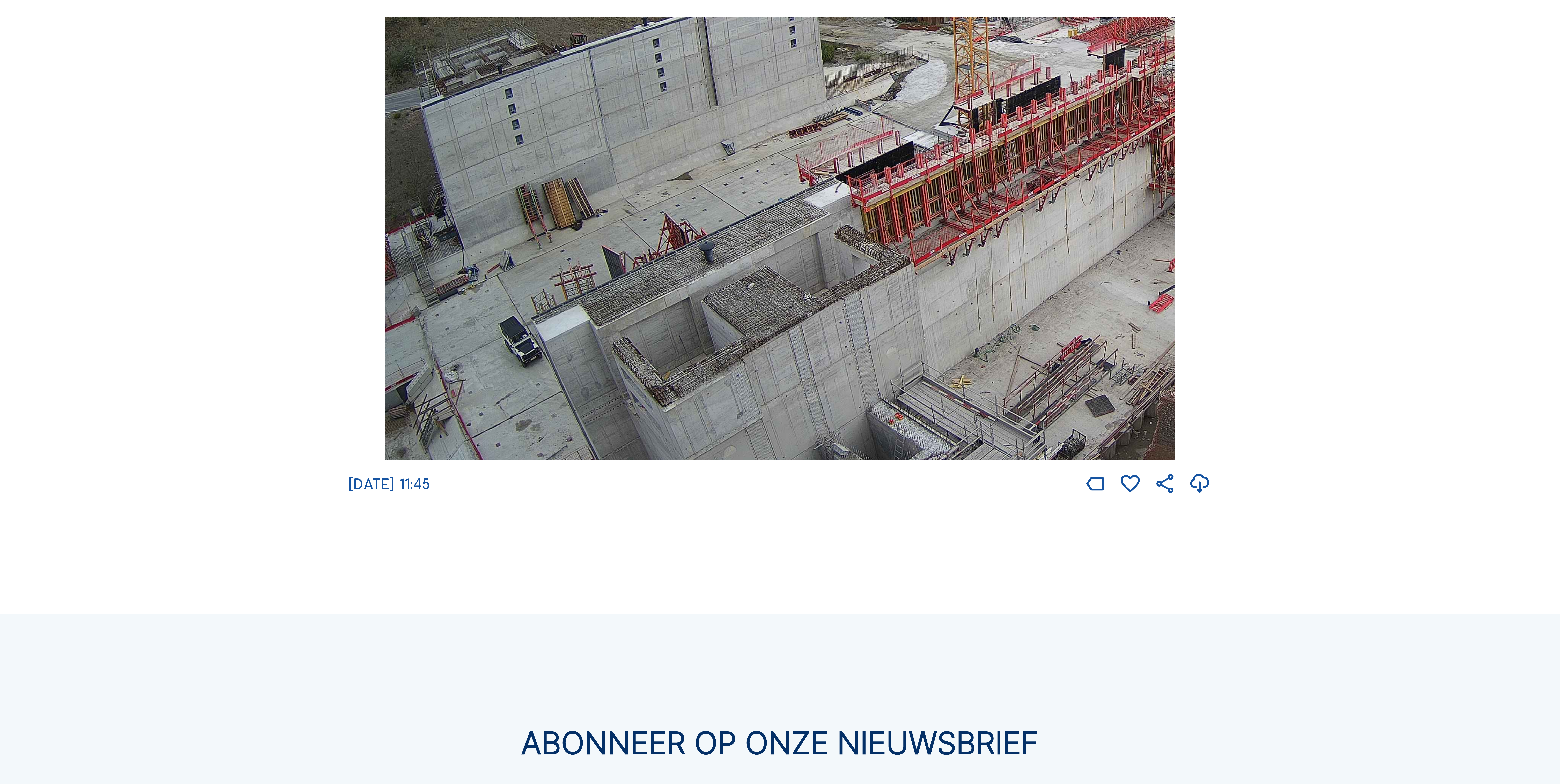
drag, startPoint x: 870, startPoint y: 197, endPoint x: 956, endPoint y: 180, distance: 87.7
click at [955, 180] on img at bounding box center [780, 238] width 790 height 444
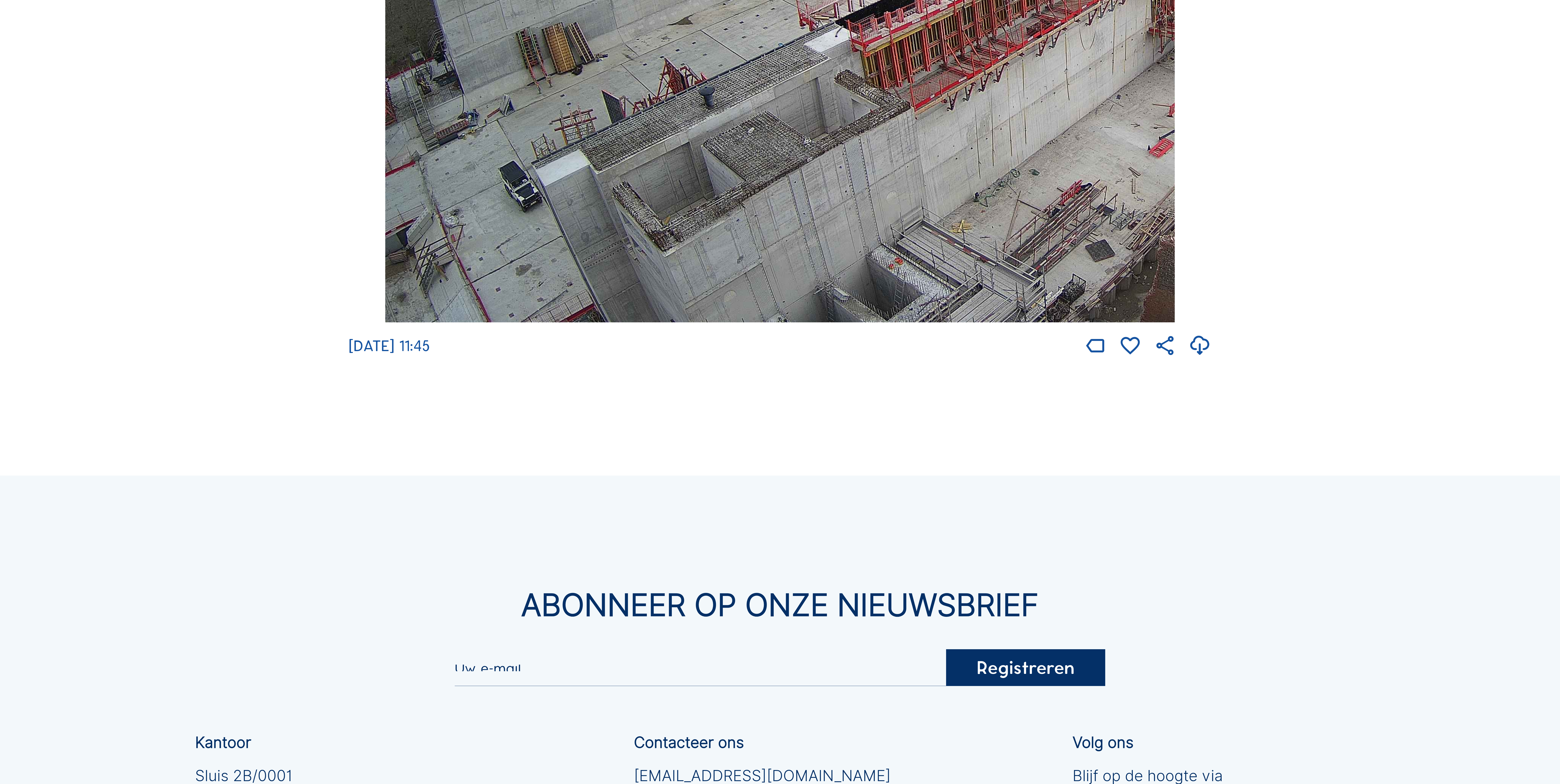
scroll to position [2458, 0]
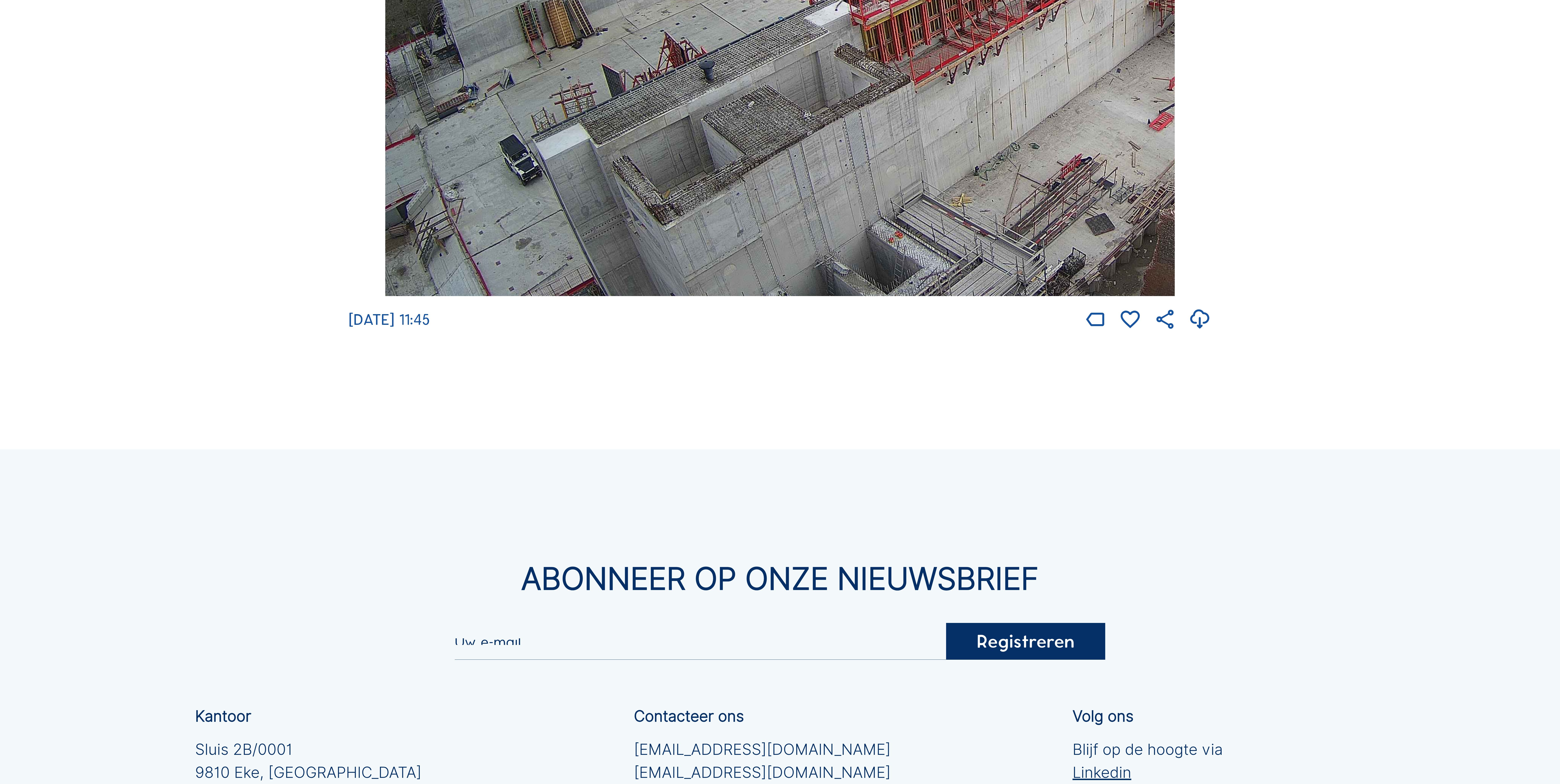
drag, startPoint x: 868, startPoint y: 121, endPoint x: 926, endPoint y: 96, distance: 63.2
click at [910, 96] on img at bounding box center [780, 74] width 790 height 444
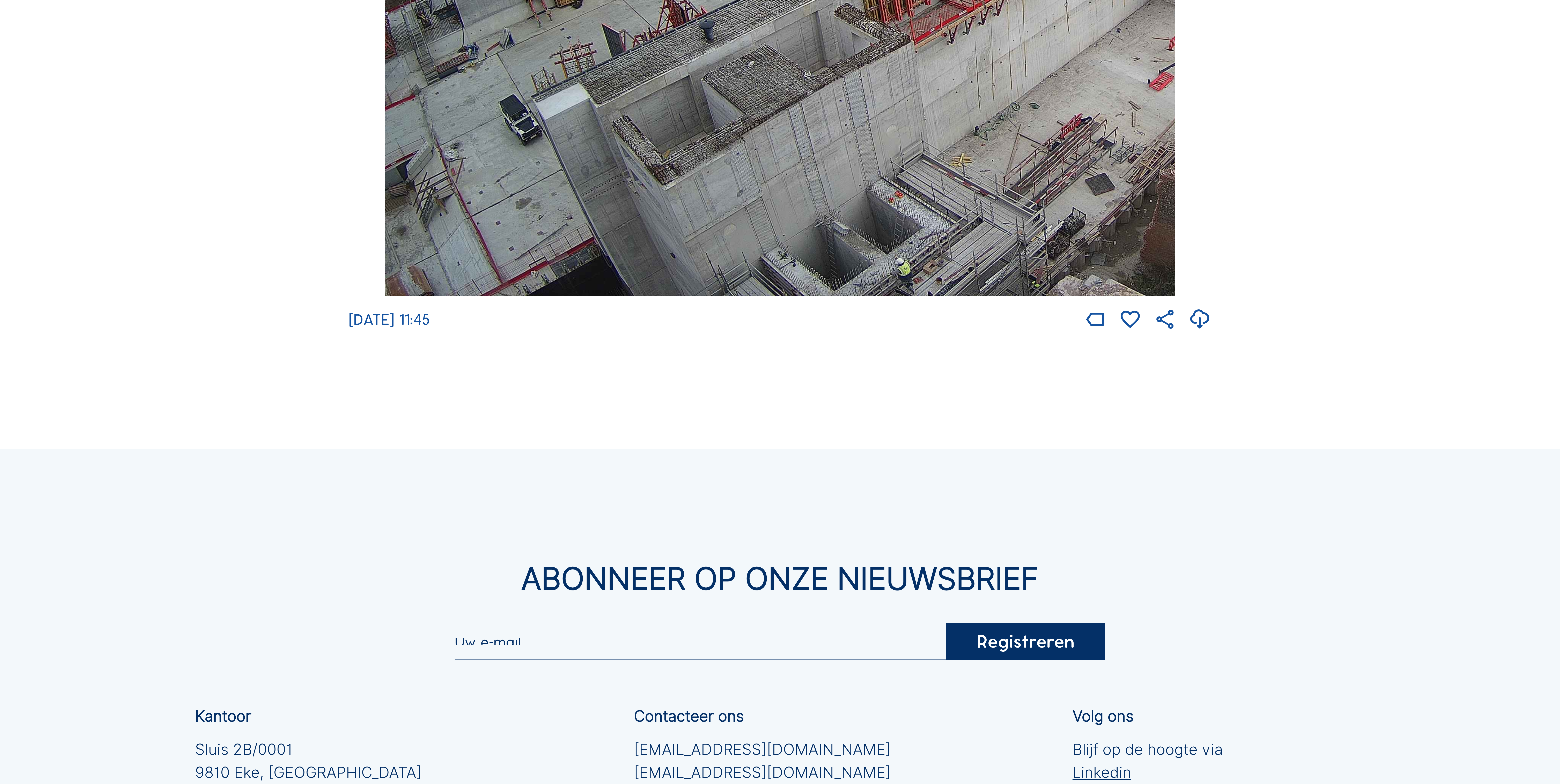
drag, startPoint x: 790, startPoint y: 110, endPoint x: 827, endPoint y: 70, distance: 54.5
click at [807, 87] on img at bounding box center [780, 74] width 790 height 444
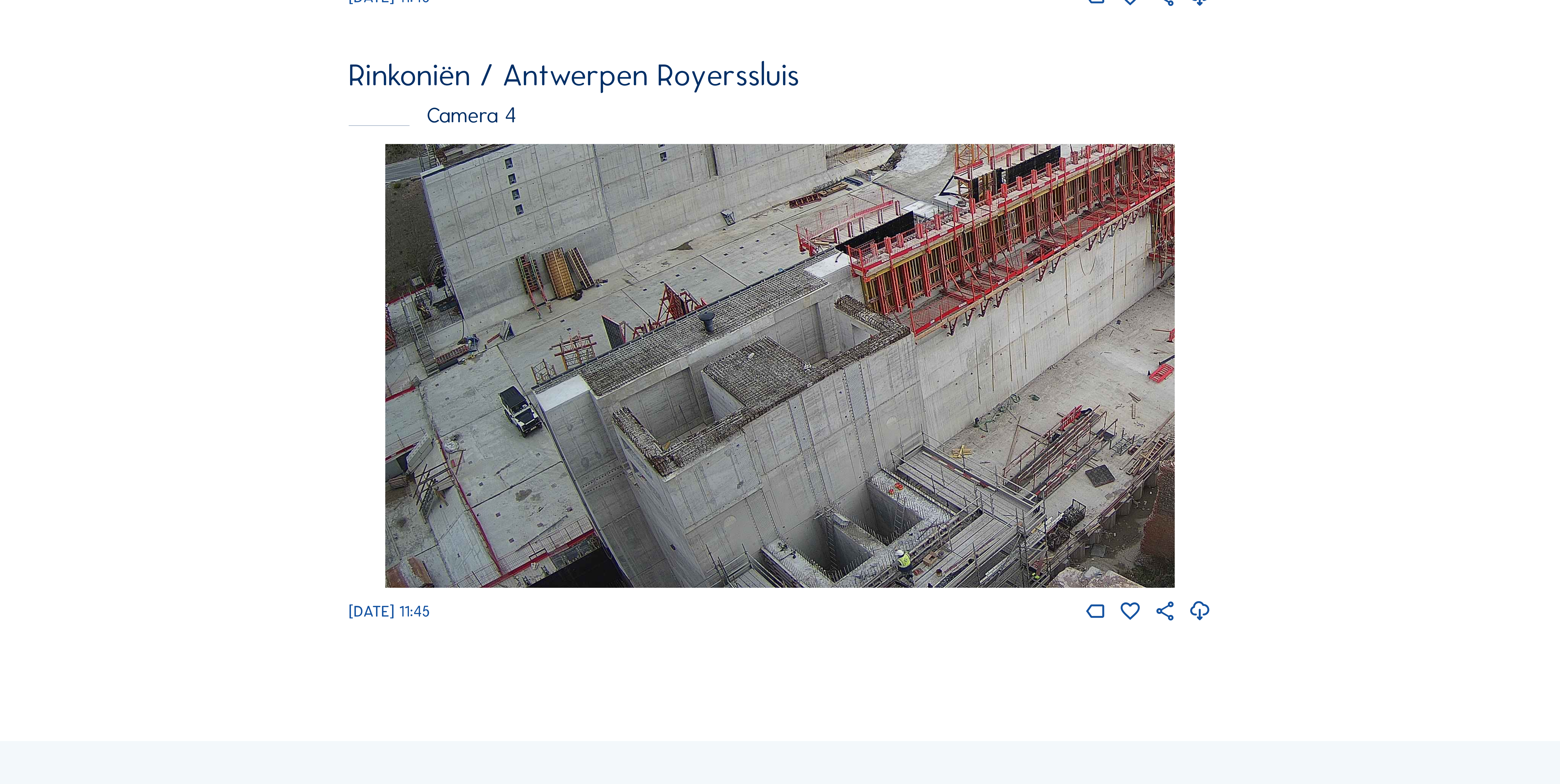
scroll to position [2047, 0]
